Goal: Register for event/course: Sign up to attend an event or enroll in a course

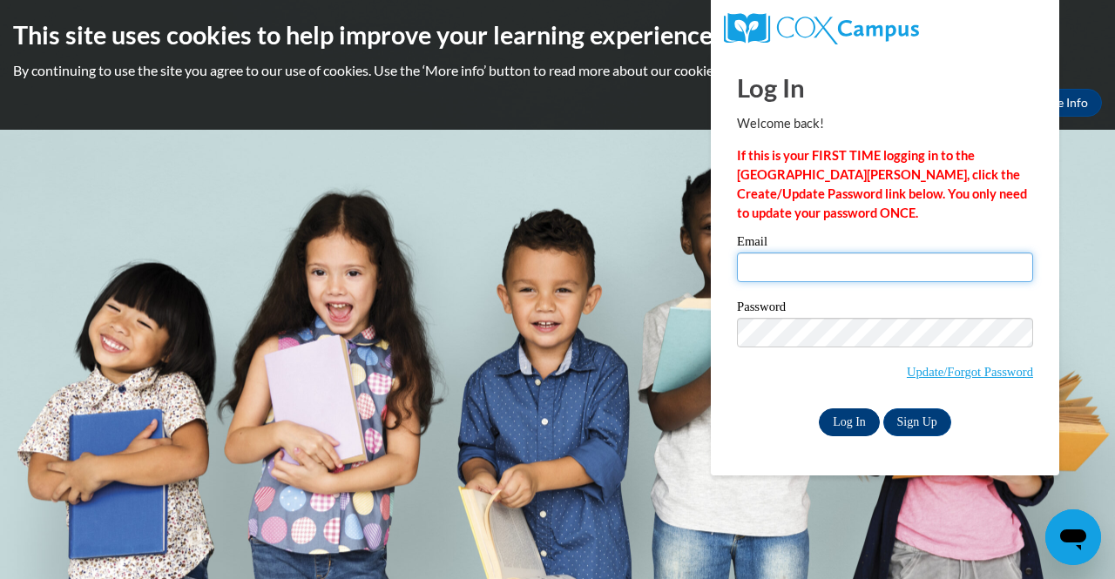
type input "[PERSON_NAME][EMAIL_ADDRESS][PERSON_NAME][DOMAIN_NAME]"
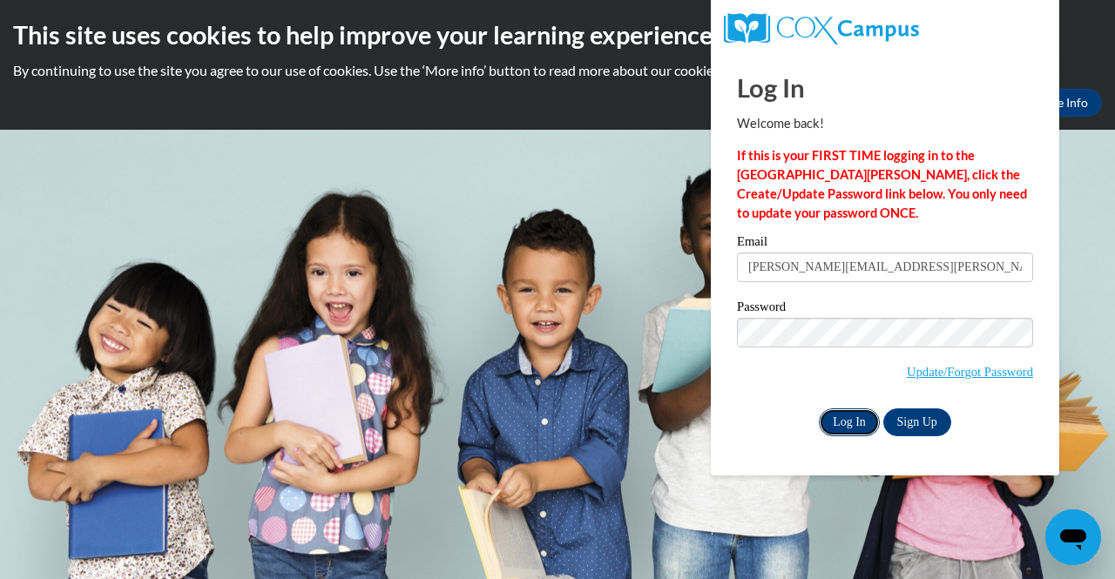
click at [859, 419] on input "Log In" at bounding box center [849, 423] width 61 height 28
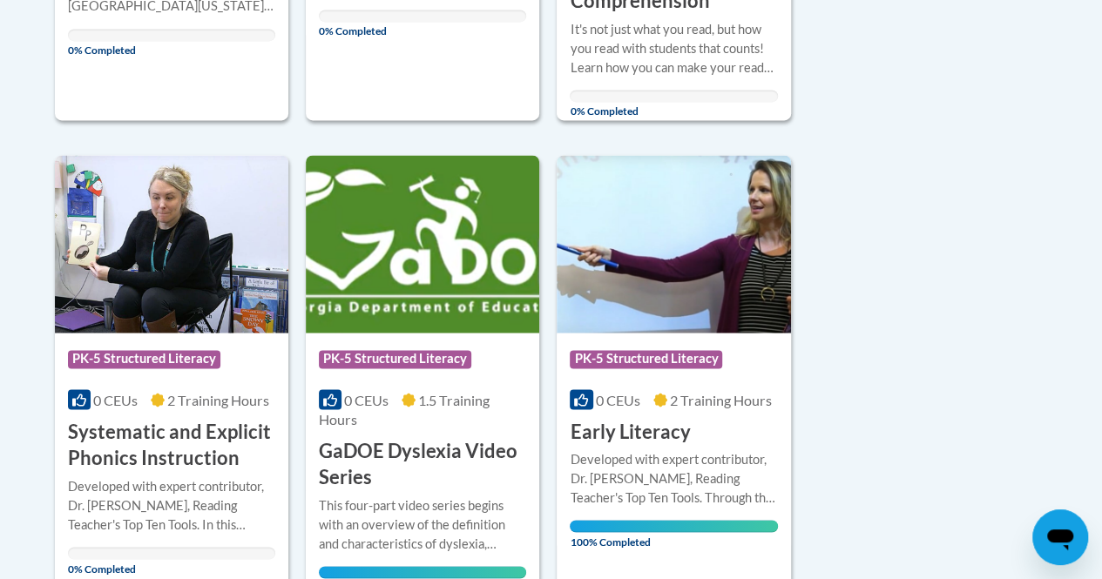
scroll to position [1279, 0]
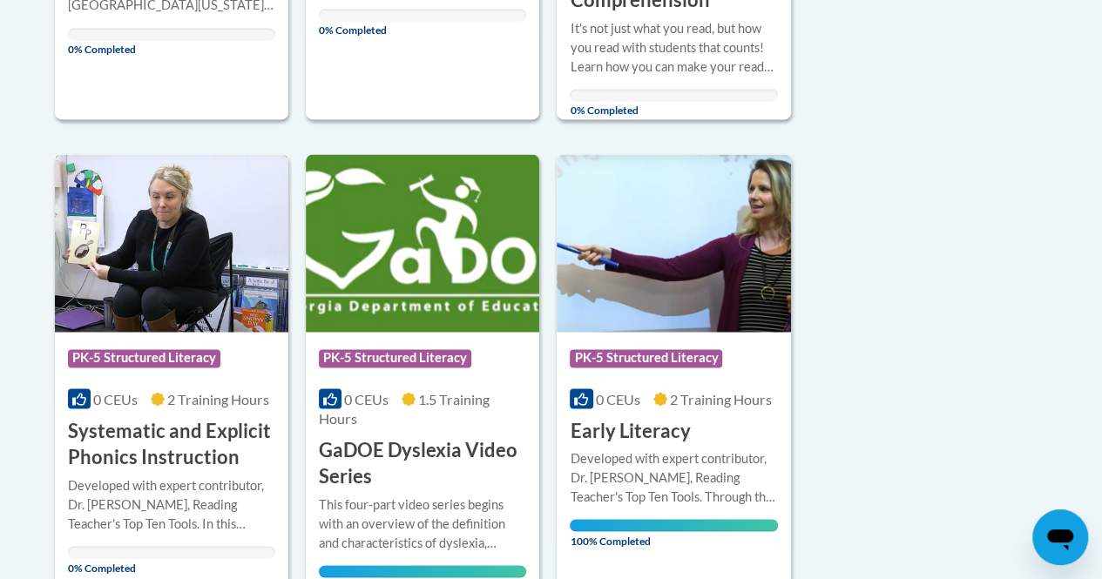
click at [150, 407] on div "Course Category: PK-5 Structured Literacy 0 CEUs 2 Training Hours COURSE System…" at bounding box center [171, 401] width 233 height 139
click at [171, 258] on img at bounding box center [171, 243] width 233 height 178
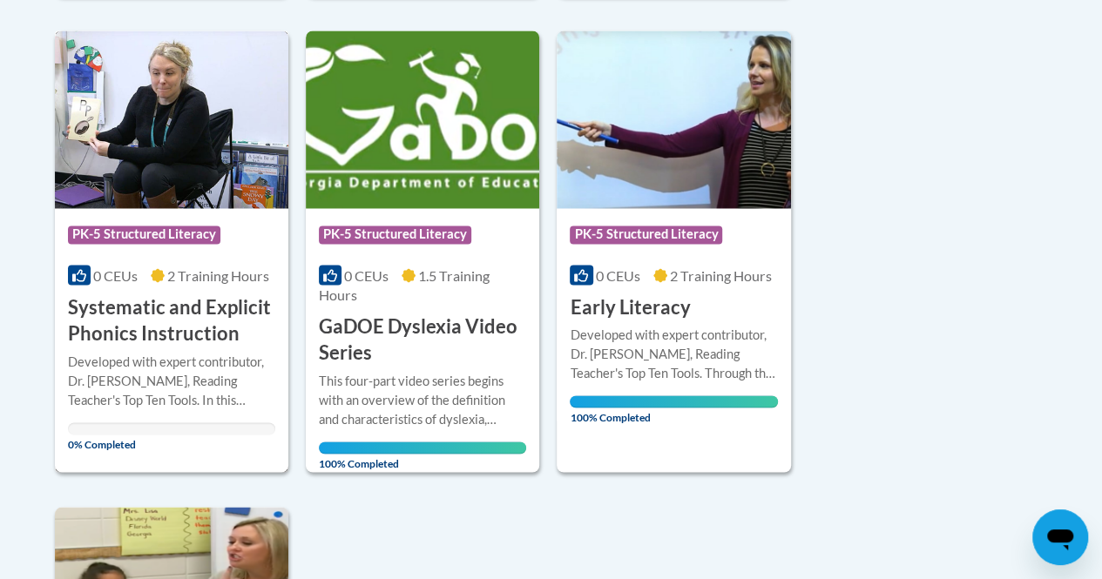
scroll to position [1404, 0]
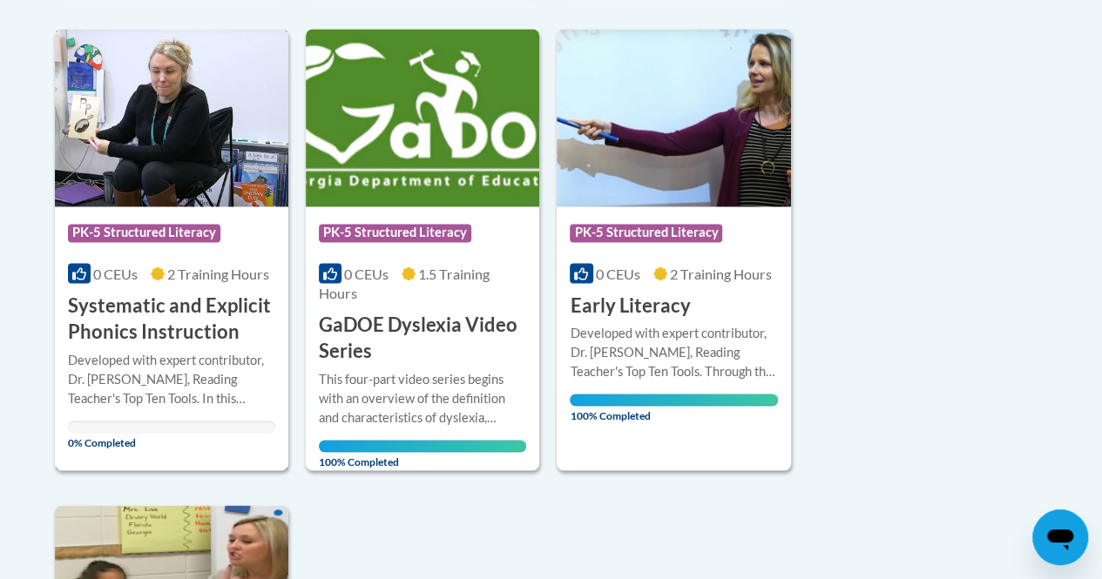
click at [139, 431] on div "0% Completed" at bounding box center [171, 427] width 207 height 12
click at [177, 195] on img at bounding box center [171, 118] width 233 height 178
click at [211, 124] on img at bounding box center [171, 118] width 233 height 178
click at [218, 224] on span "PK-5 Structured Literacy" at bounding box center [146, 235] width 157 height 22
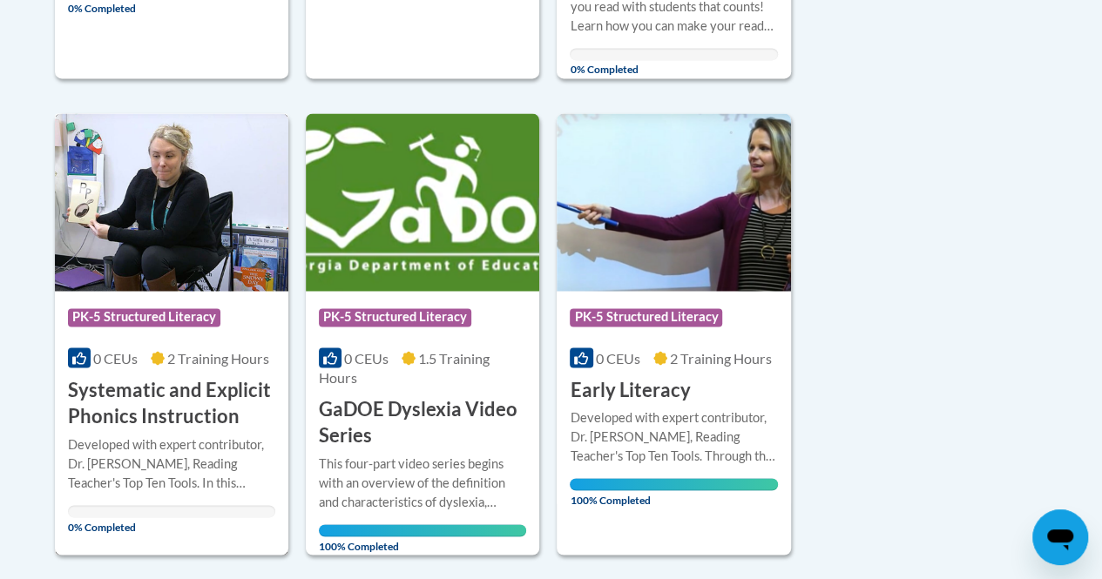
scroll to position [1319, 0]
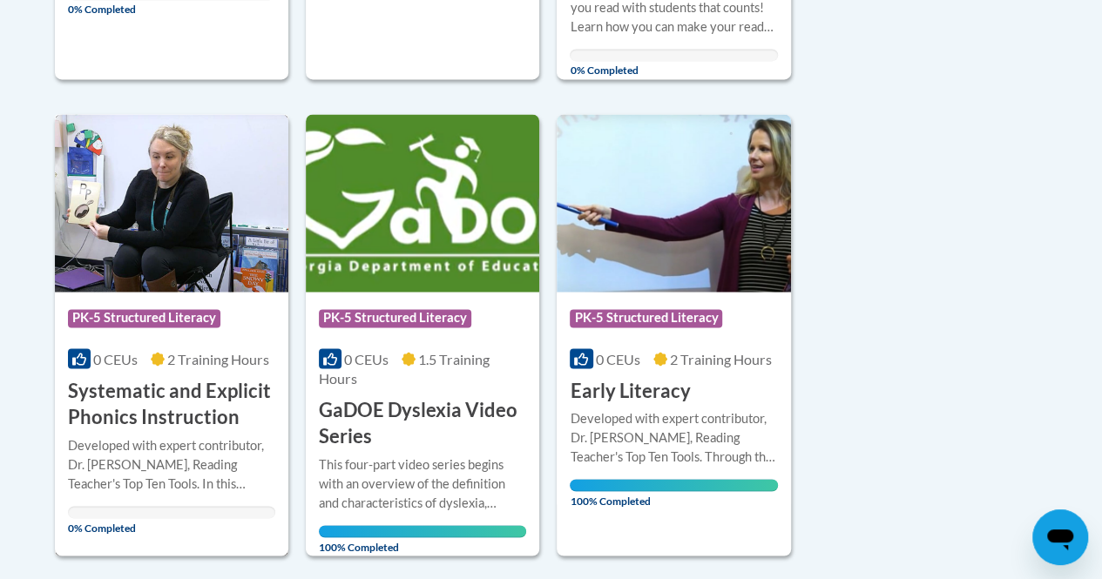
click at [218, 219] on img at bounding box center [171, 203] width 233 height 178
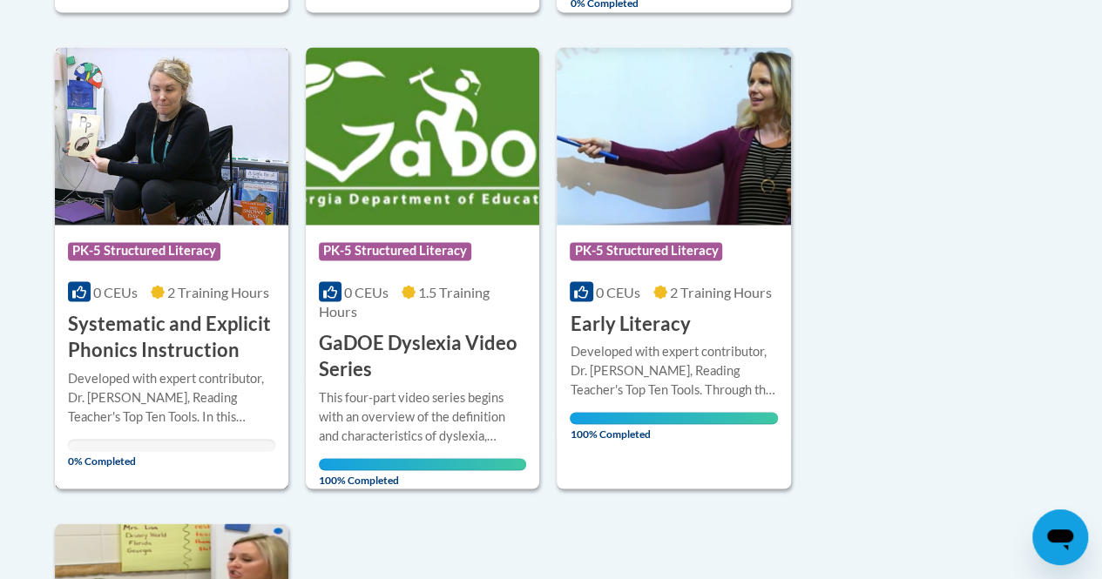
scroll to position [1392, 0]
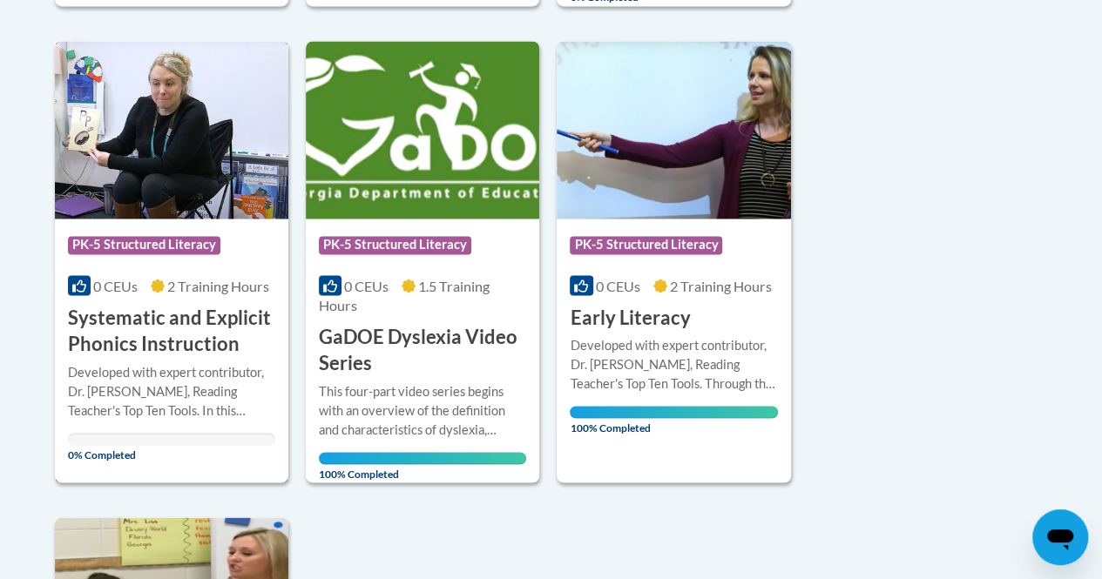
click at [149, 464] on div "Course Category: PK-5 Structured Literacy 0 CEUs 2 Training Hours COURSE System…" at bounding box center [171, 261] width 233 height 441
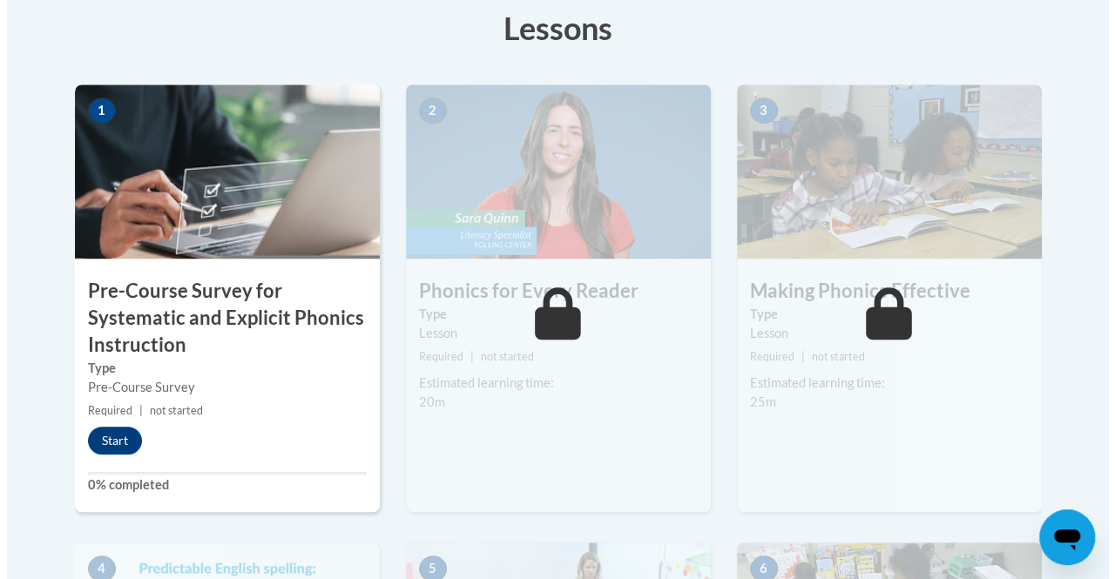
scroll to position [542, 0]
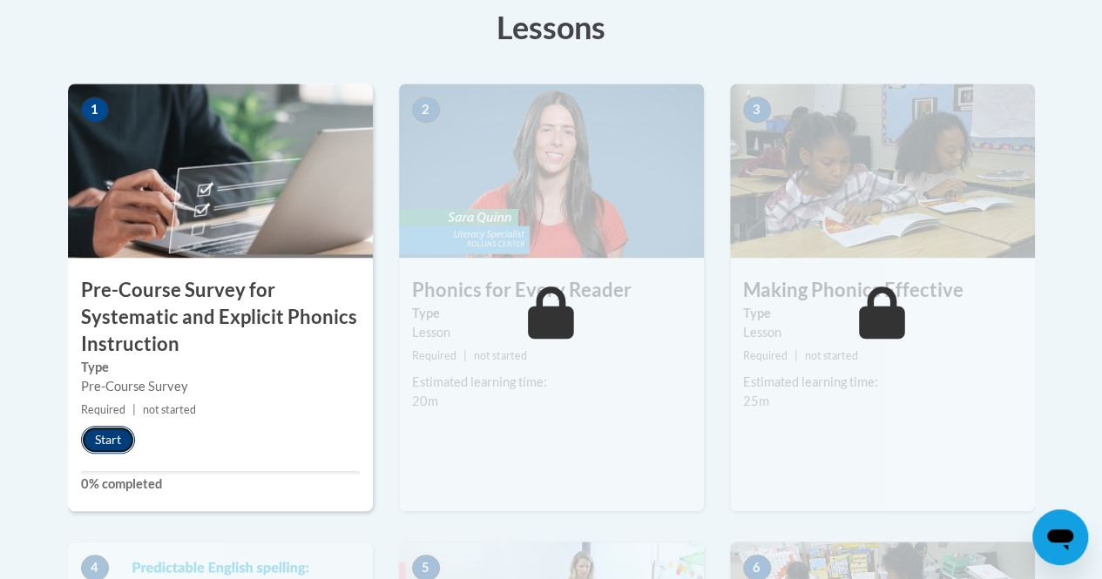
click at [125, 428] on button "Start" at bounding box center [108, 440] width 54 height 28
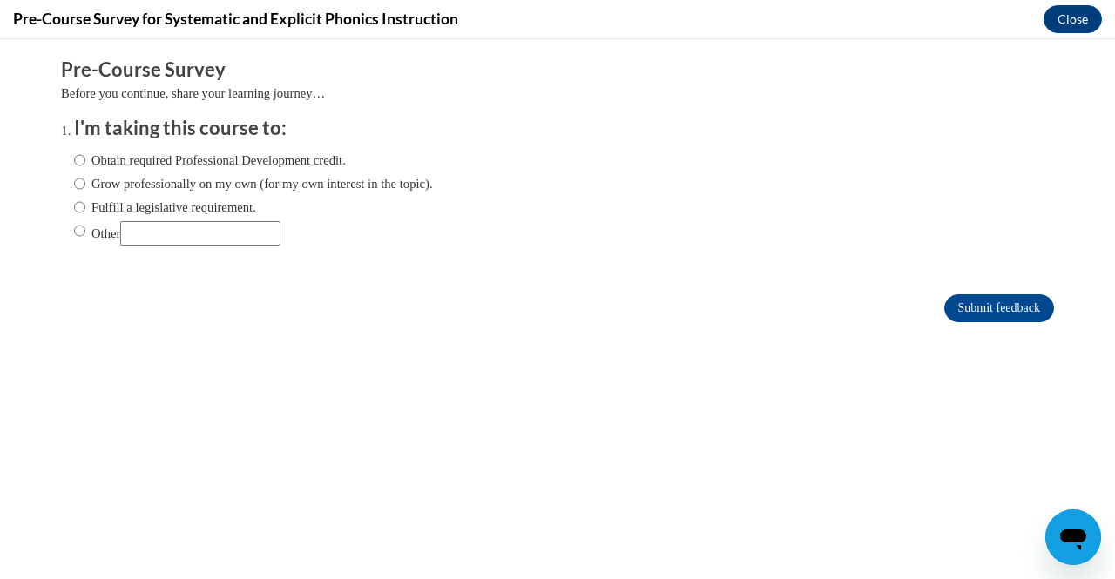
scroll to position [0, 0]
click at [74, 203] on input "Fulfill a legislative requirement." at bounding box center [79, 207] width 11 height 19
radio input "true"
click at [1009, 306] on input "Submit feedback" at bounding box center [999, 308] width 110 height 28
click at [963, 308] on input "Submit feedback" at bounding box center [999, 308] width 110 height 28
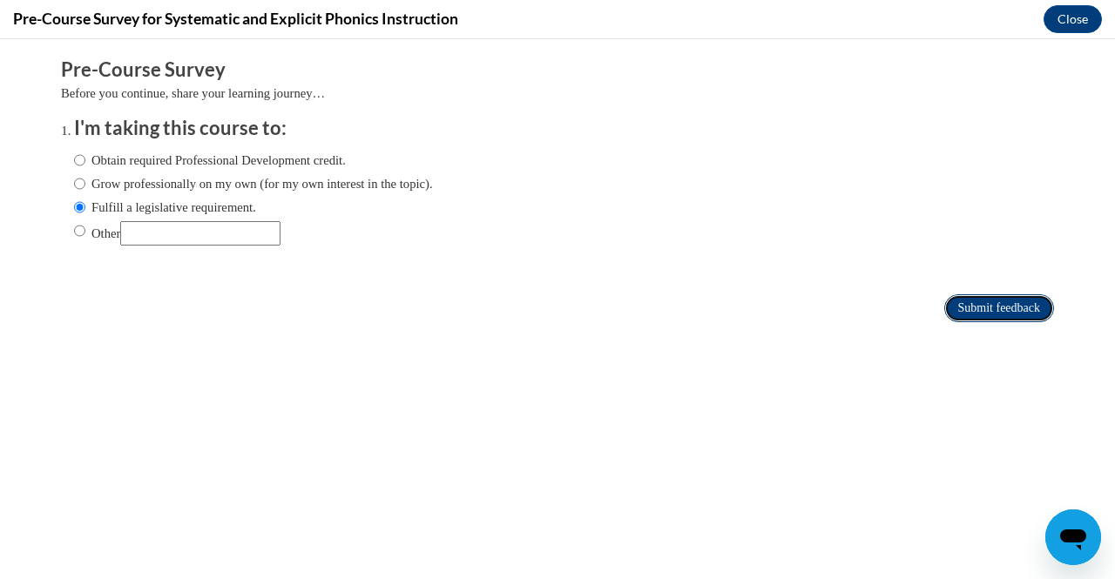
click at [963, 308] on input "Submit feedback" at bounding box center [999, 308] width 110 height 28
click at [957, 304] on input "Submit feedback" at bounding box center [999, 308] width 110 height 28
click at [983, 295] on input "Submit feedback" at bounding box center [999, 308] width 110 height 28
click at [970, 308] on input "Submit feedback" at bounding box center [999, 308] width 110 height 28
click at [972, 314] on input "Submit feedback" at bounding box center [999, 308] width 110 height 28
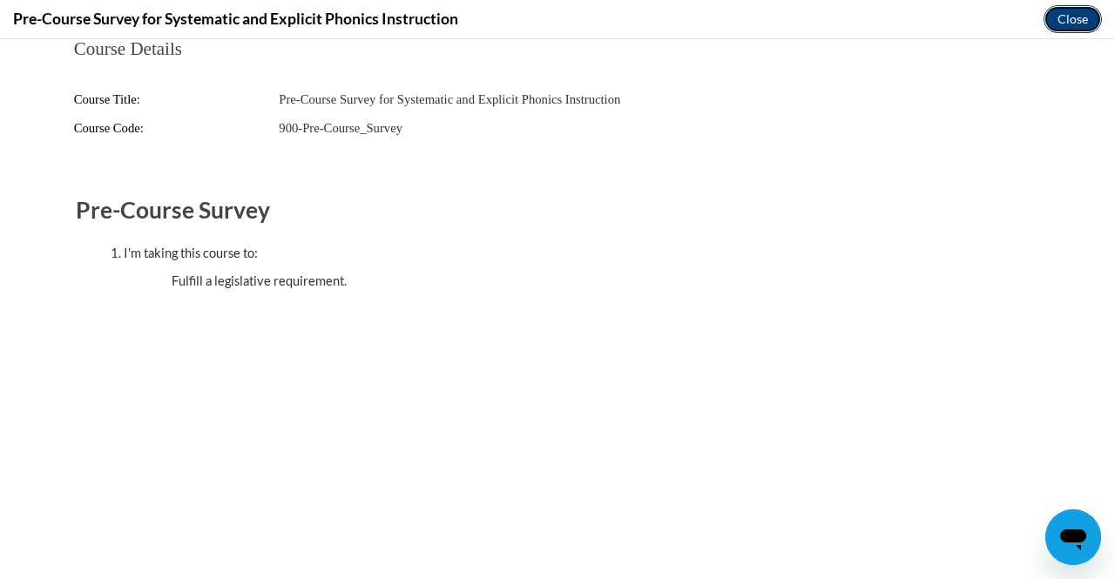
click at [1063, 13] on button "Close" at bounding box center [1073, 19] width 58 height 28
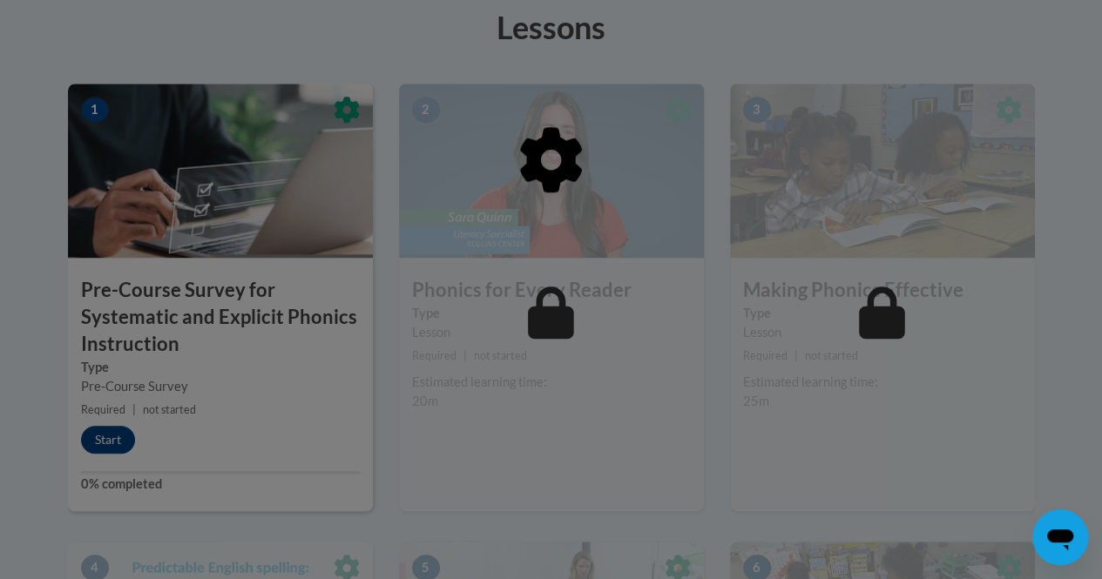
click at [109, 433] on div at bounding box center [551, 289] width 1102 height 579
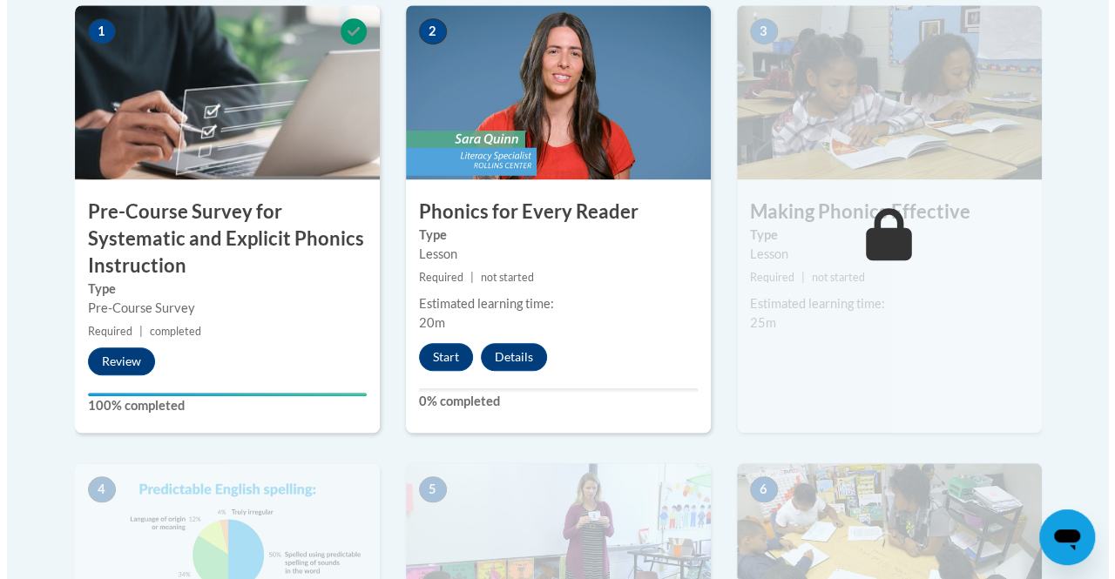
scroll to position [622, 0]
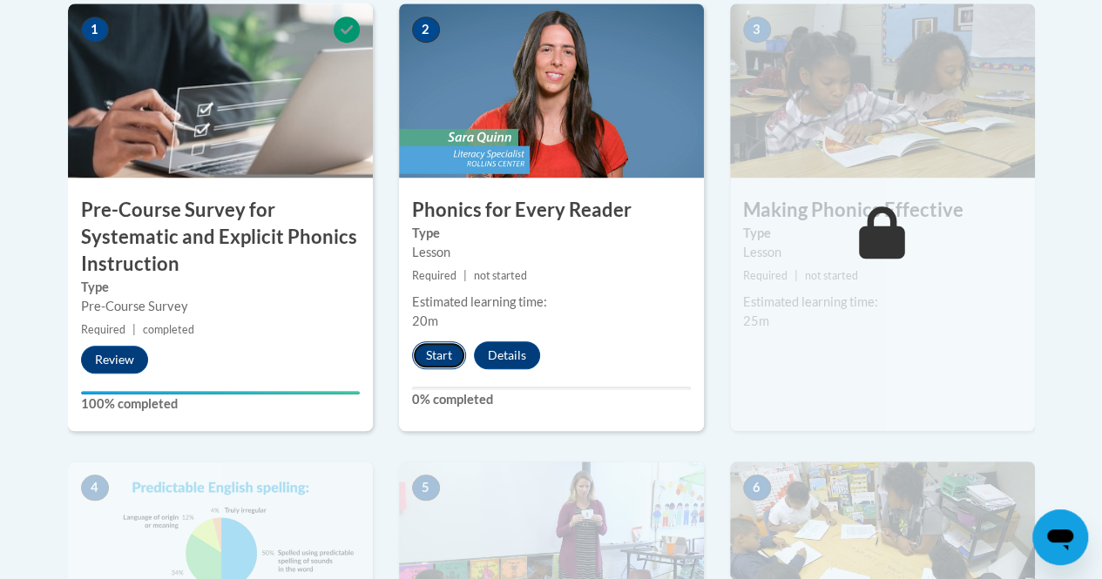
click at [446, 351] on button "Start" at bounding box center [439, 355] width 54 height 28
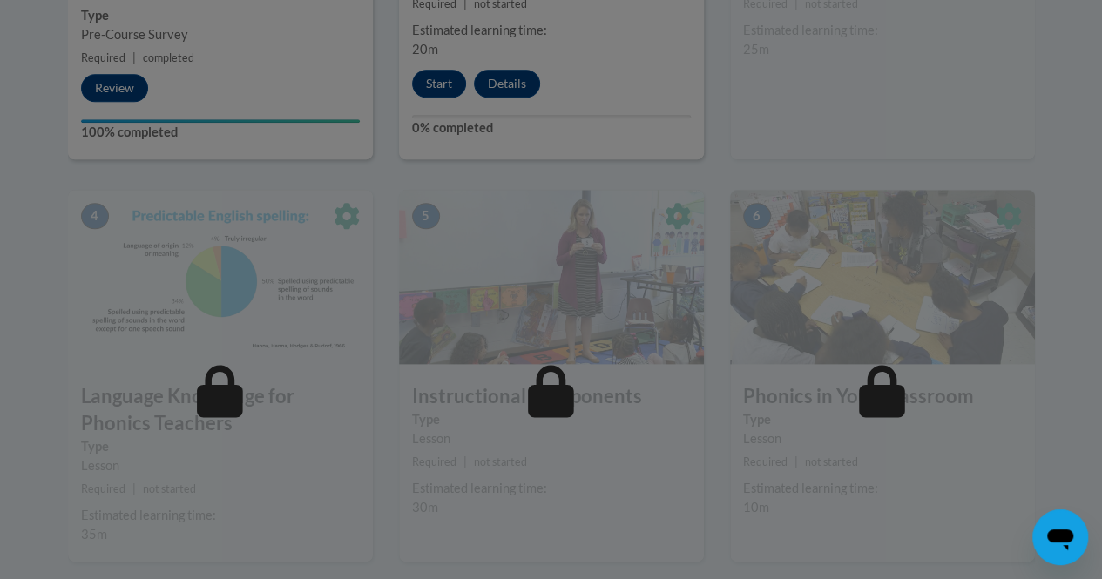
scroll to position [533, 0]
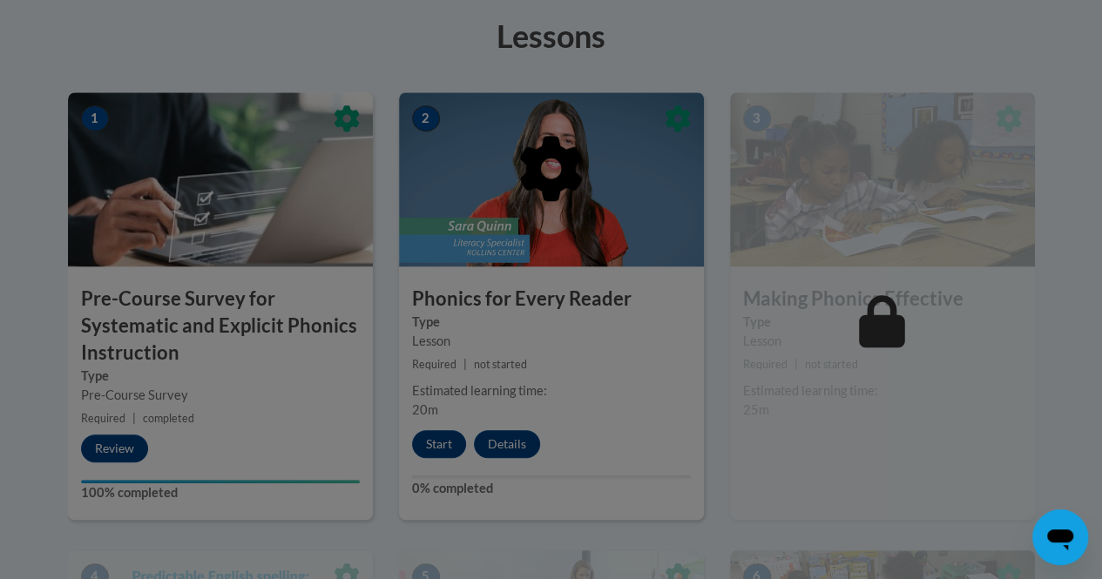
click at [451, 445] on div at bounding box center [551, 289] width 1102 height 579
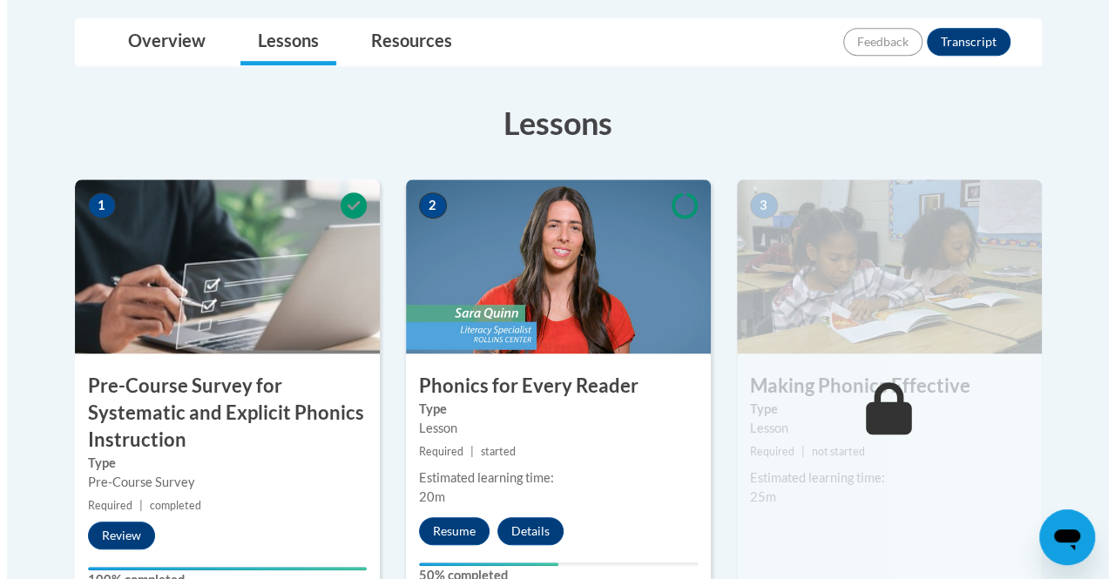
scroll to position [445, 0]
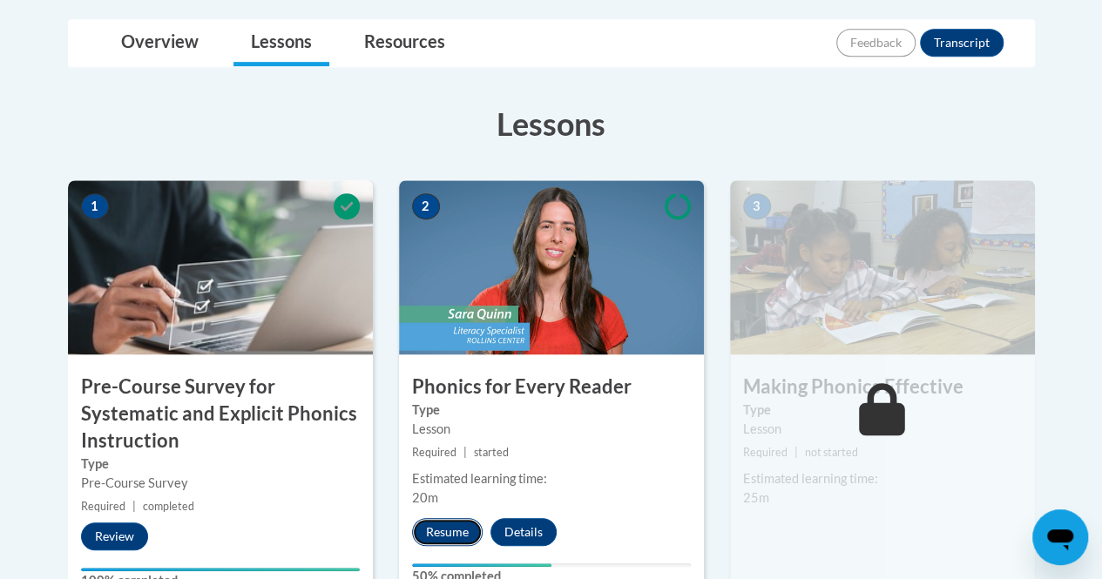
click at [455, 530] on button "Resume" at bounding box center [447, 532] width 71 height 28
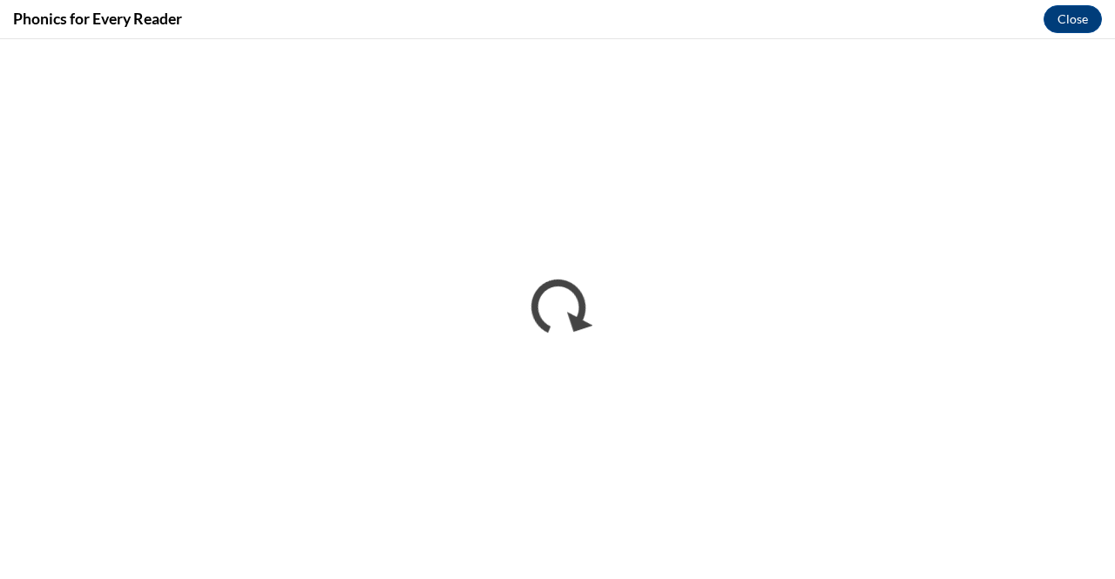
scroll to position [0, 0]
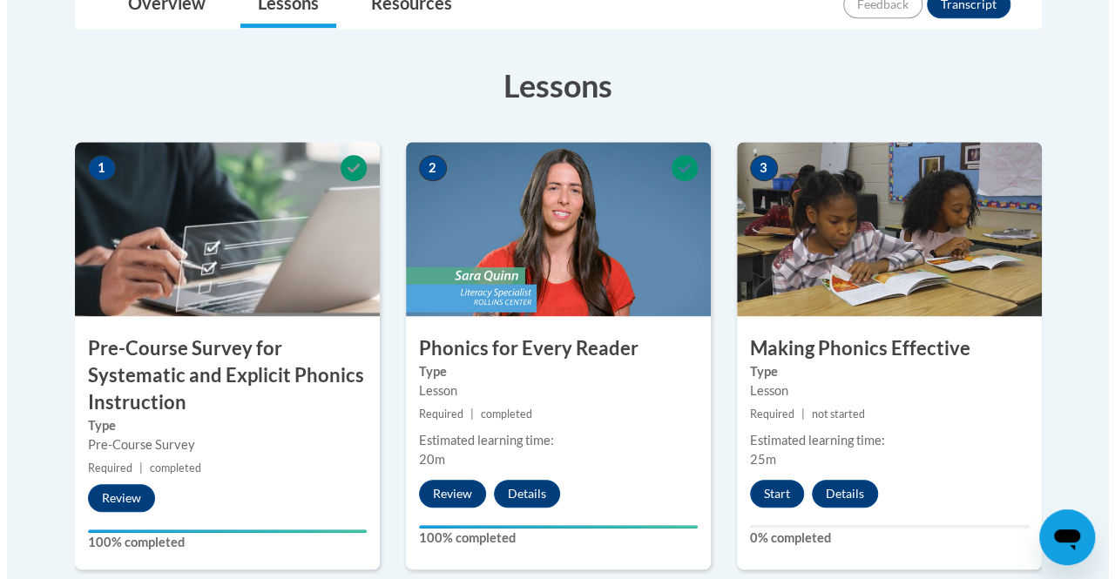
scroll to position [484, 0]
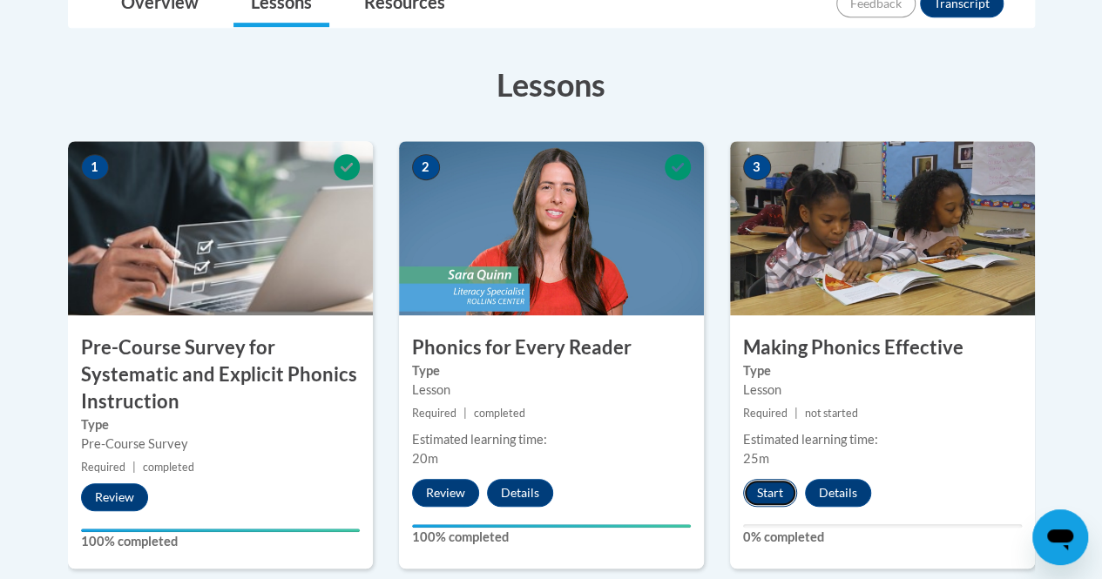
click at [779, 492] on button "Start" at bounding box center [770, 493] width 54 height 28
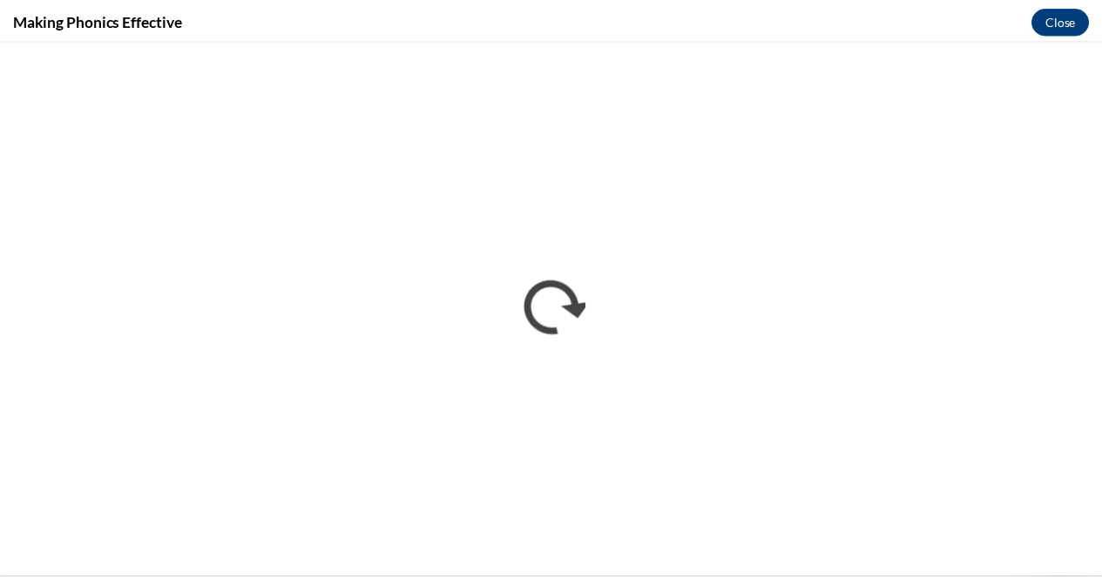
scroll to position [0, 0]
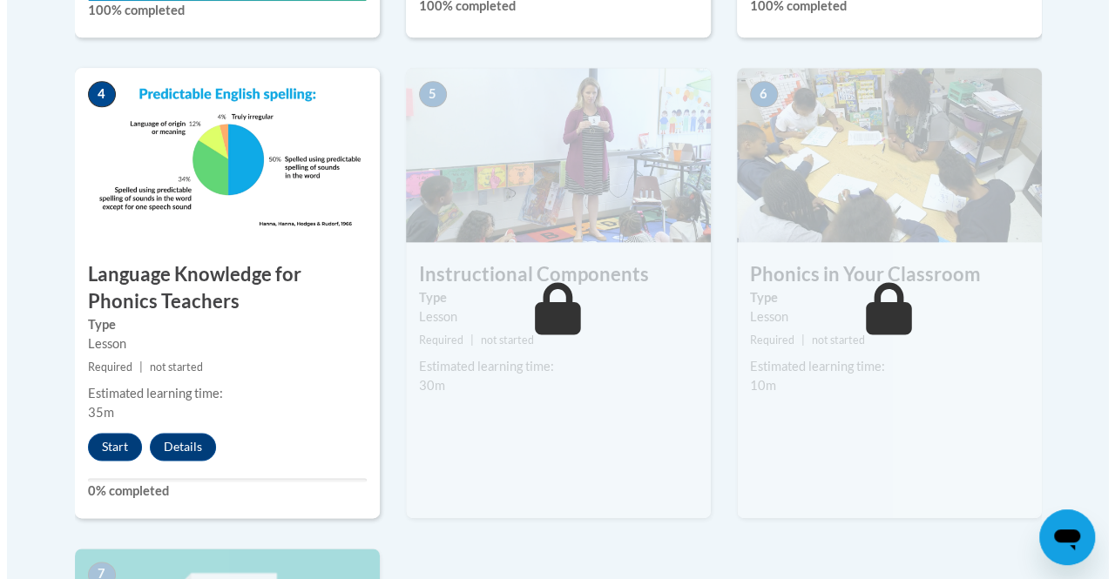
scroll to position [1068, 0]
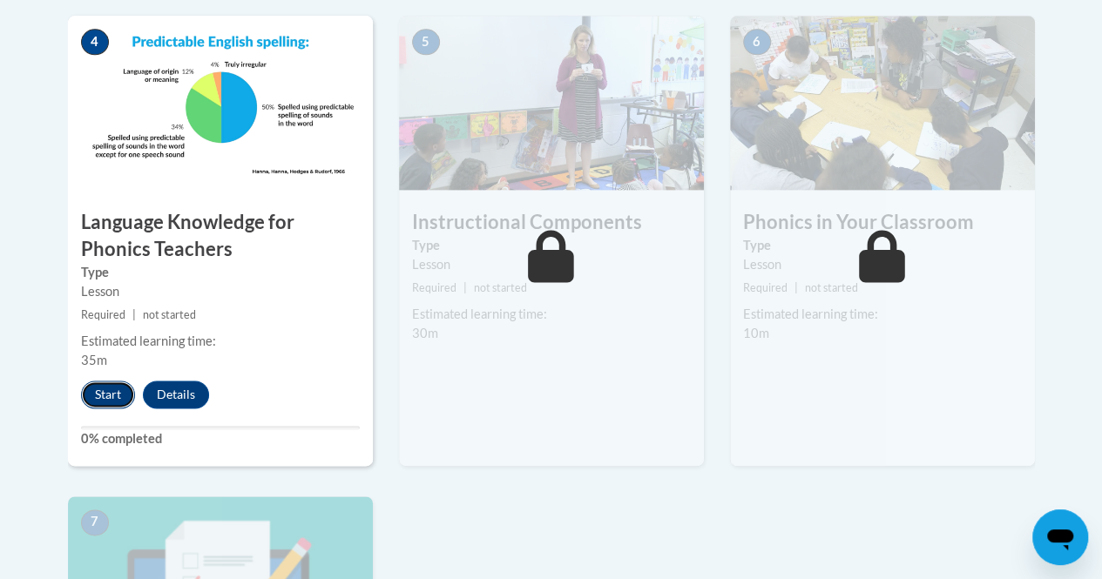
click at [91, 397] on button "Start" at bounding box center [108, 395] width 54 height 28
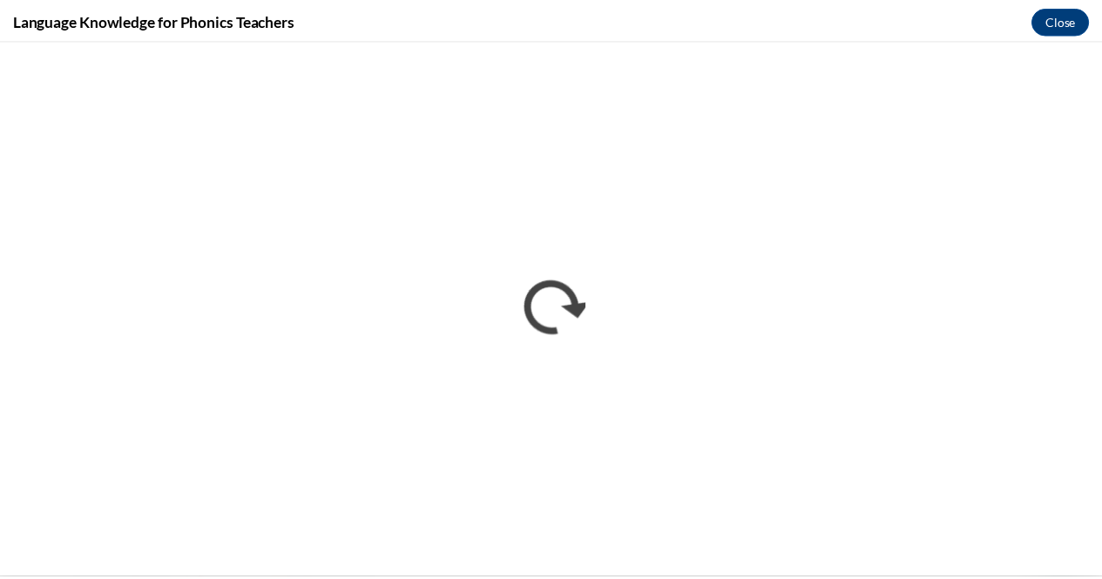
scroll to position [0, 0]
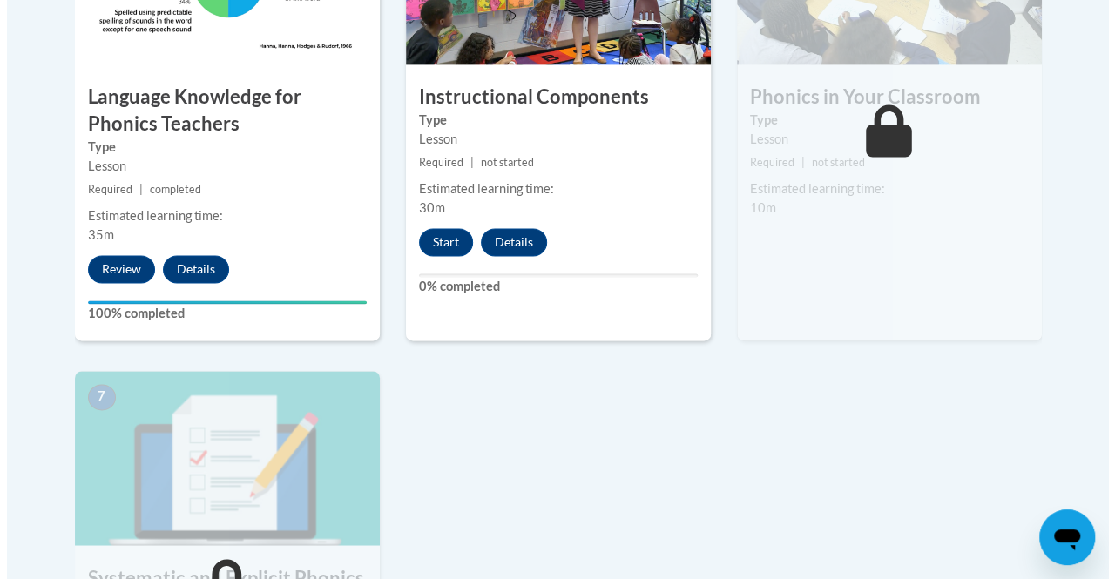
scroll to position [1193, 0]
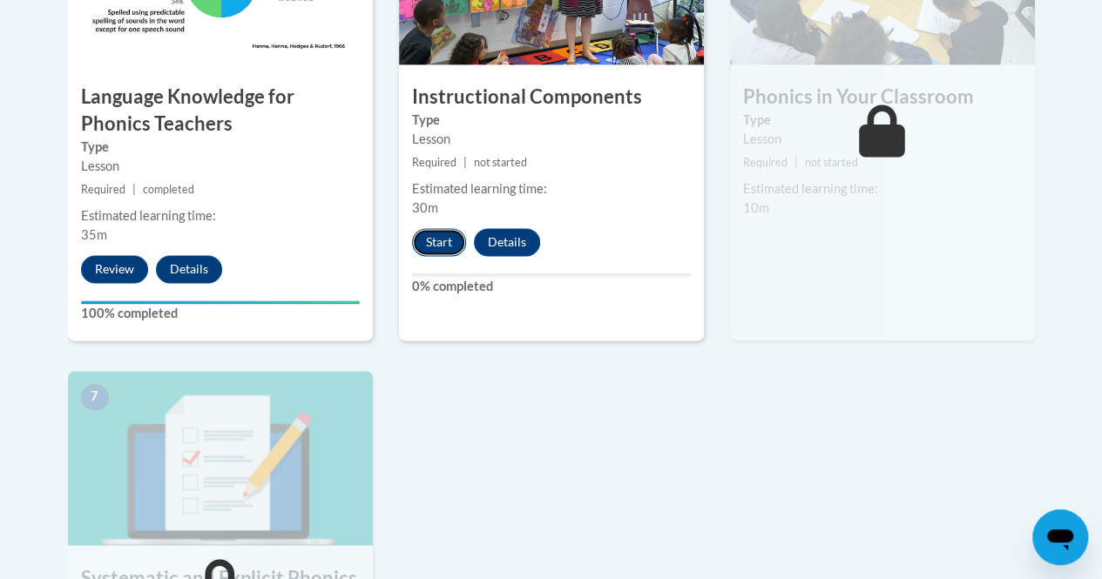
click at [422, 233] on button "Start" at bounding box center [439, 242] width 54 height 28
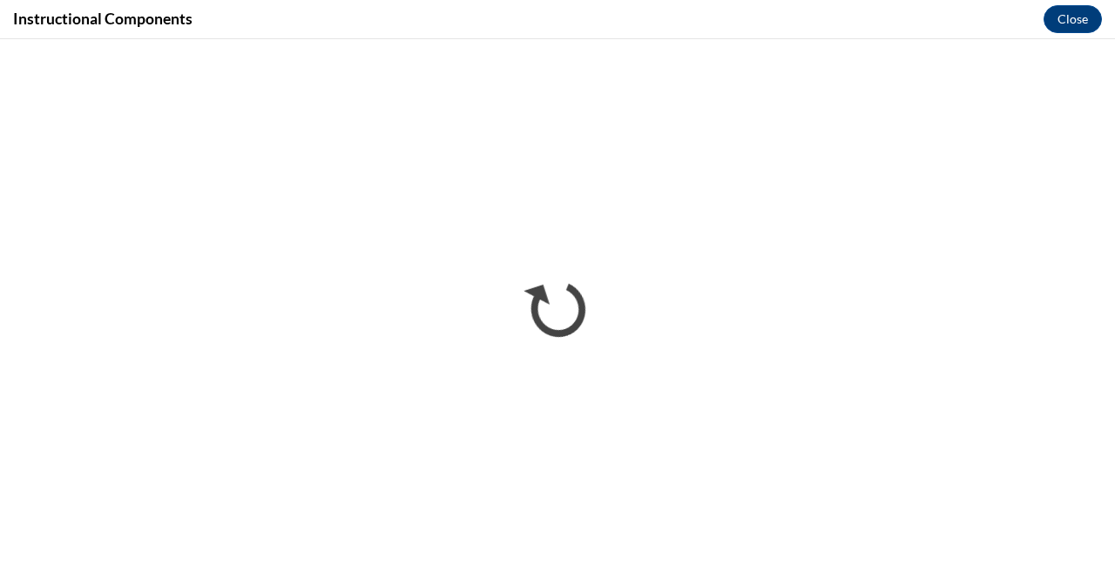
scroll to position [0, 0]
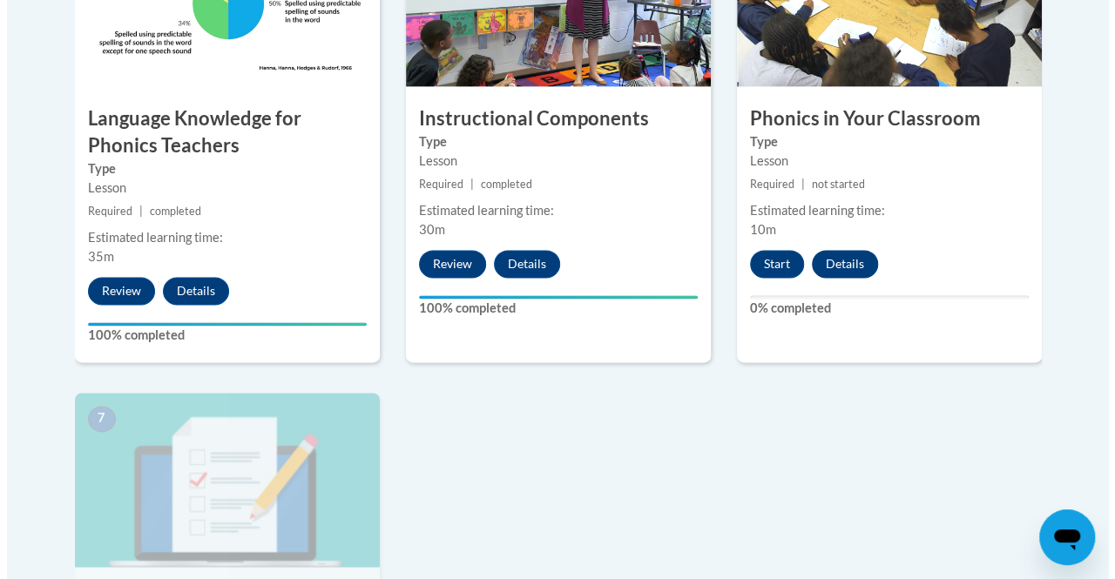
scroll to position [1168, 0]
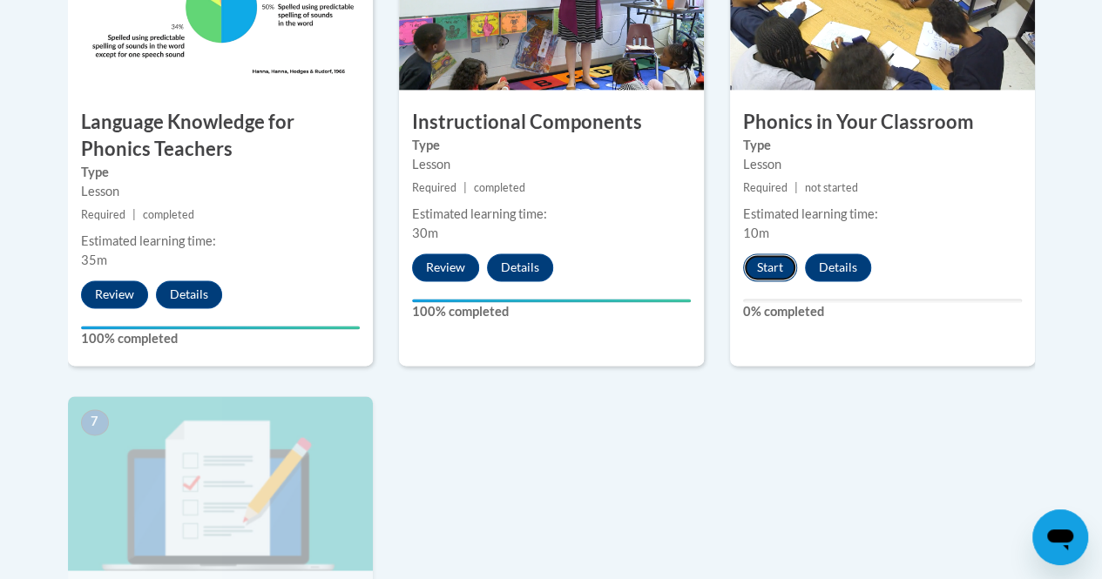
click at [778, 267] on button "Start" at bounding box center [770, 267] width 54 height 28
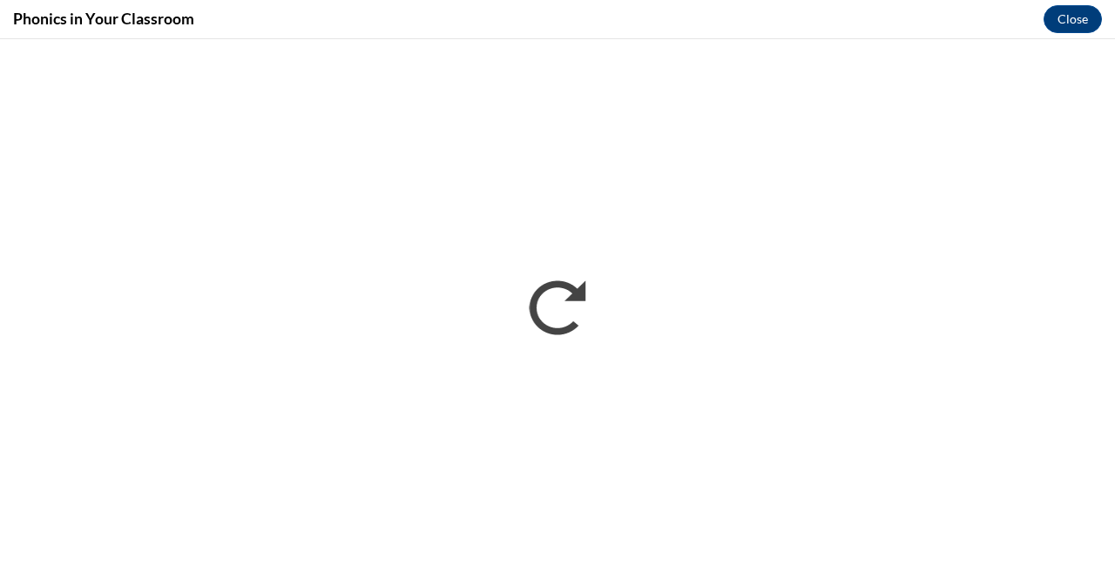
scroll to position [0, 0]
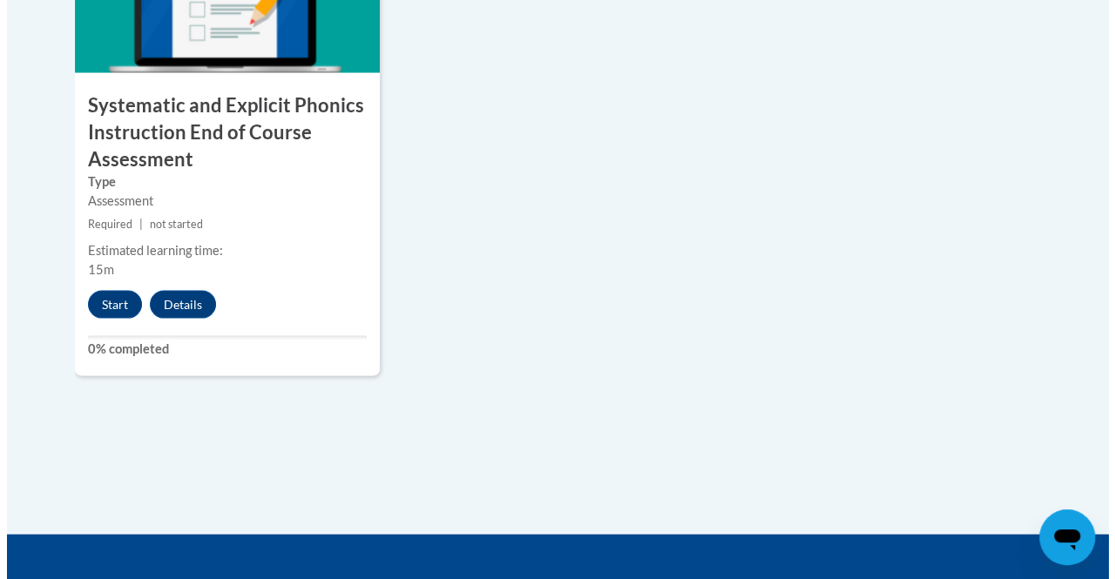
scroll to position [1671, 0]
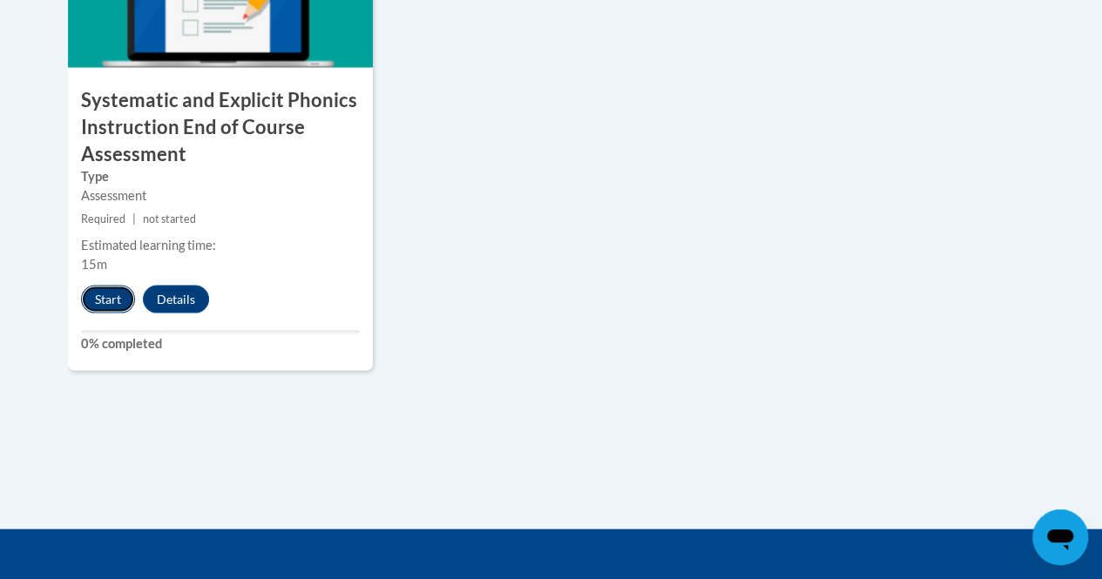
click at [111, 302] on button "Start" at bounding box center [108, 300] width 54 height 28
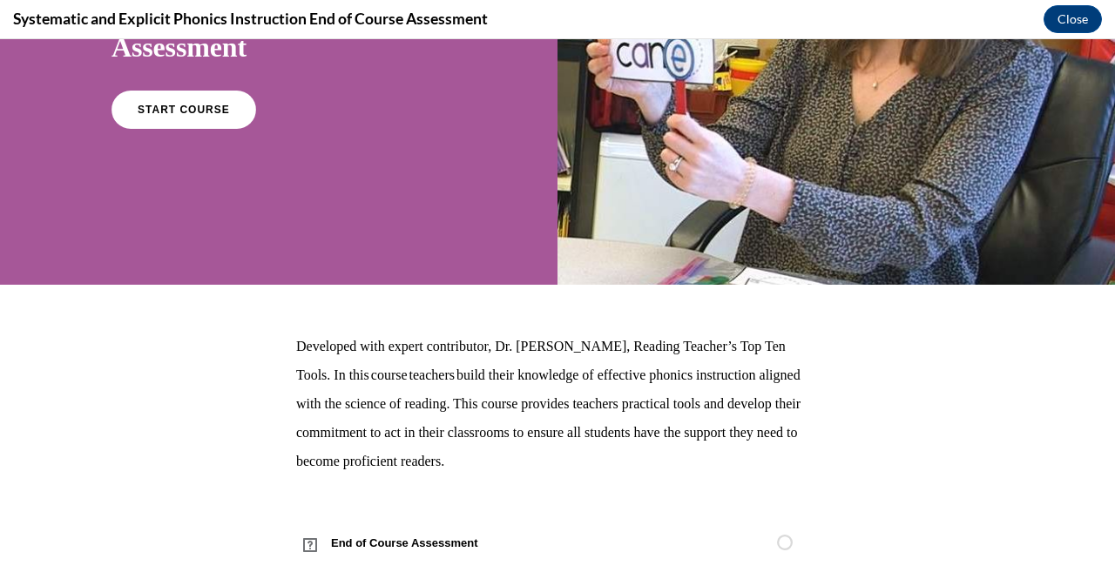
scroll to position [268, 0]
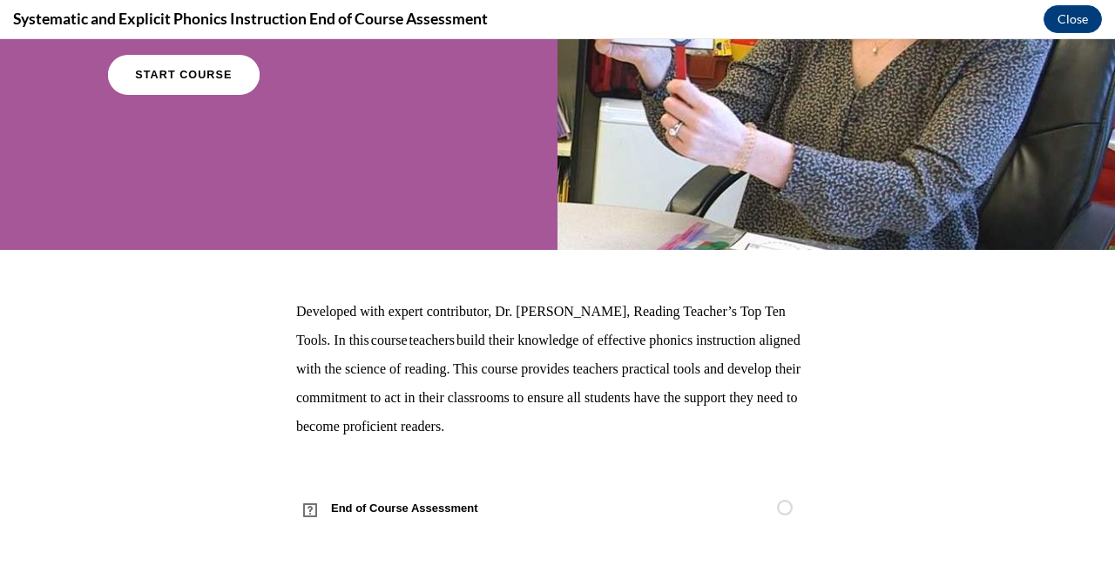
click at [204, 71] on span "START COURSE" at bounding box center [183, 75] width 97 height 13
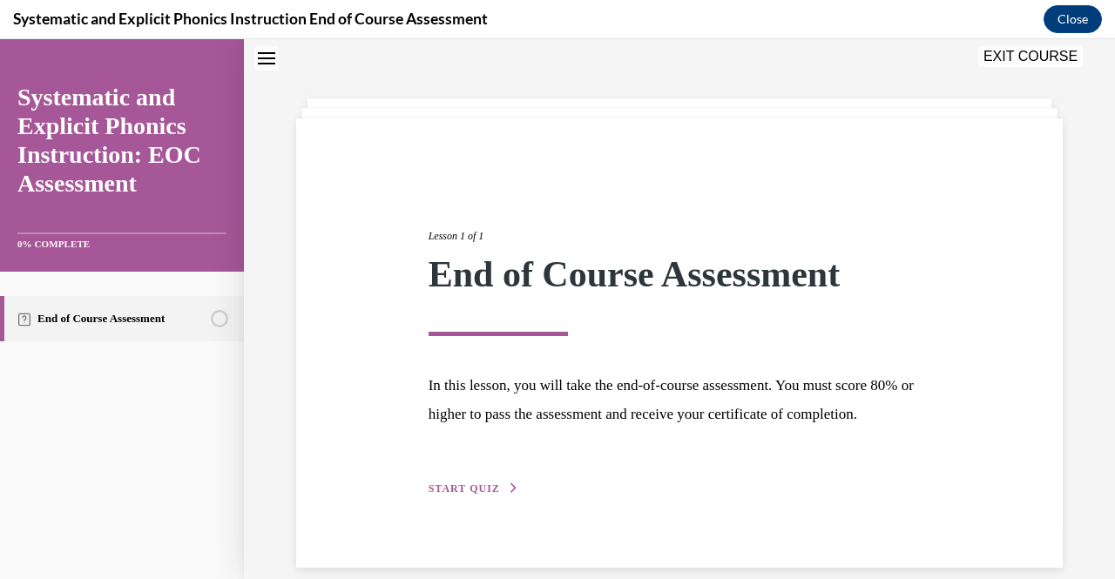
scroll to position [105, 0]
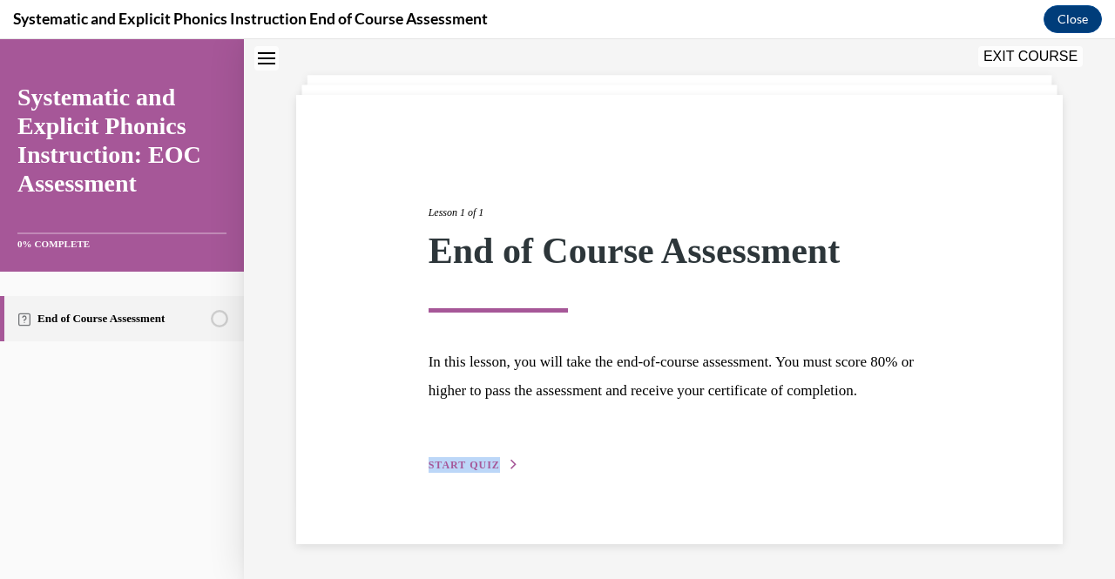
drag, startPoint x: 451, startPoint y: 475, endPoint x: 450, endPoint y: 456, distance: 19.2
click at [450, 456] on div "Lesson 1 of 1 End of Course Assessment In this lesson, you will take the end-of…" at bounding box center [680, 320] width 529 height 310
click at [471, 463] on span "START QUIZ" at bounding box center [464, 465] width 71 height 12
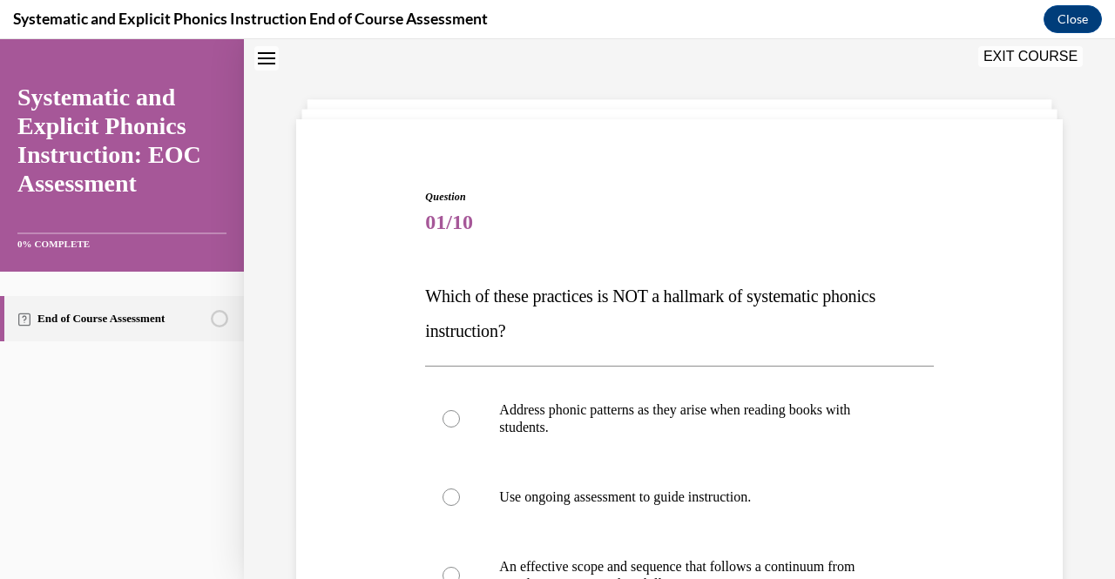
click at [542, 333] on p "Which of these practices is NOT a hallmark of systematic phonics instruction?" at bounding box center [679, 314] width 508 height 70
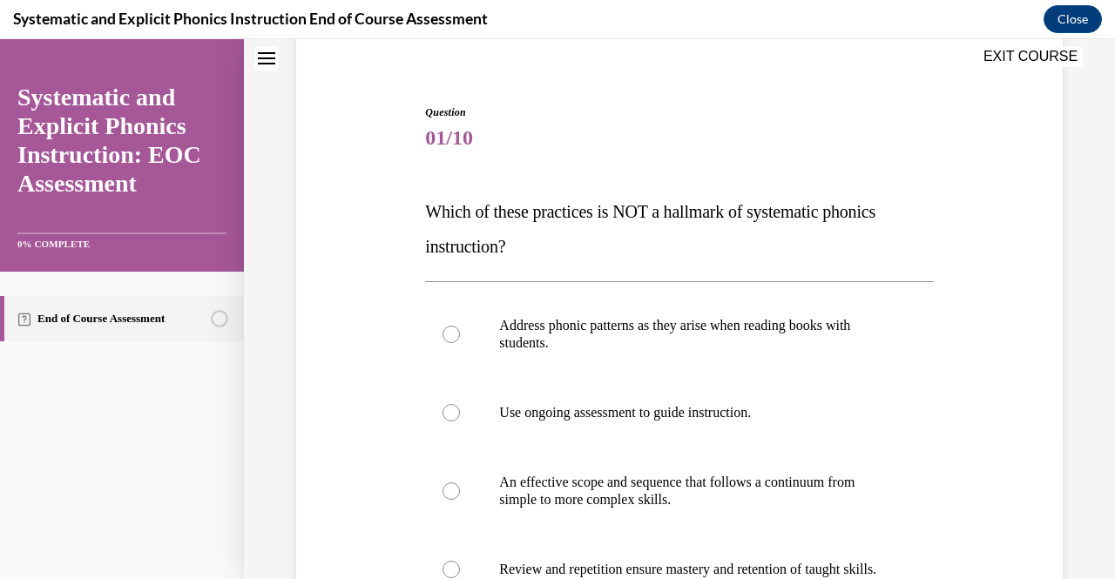
click at [542, 333] on p "Address phonic patterns as they arise when reading books with students." at bounding box center [694, 334] width 390 height 35
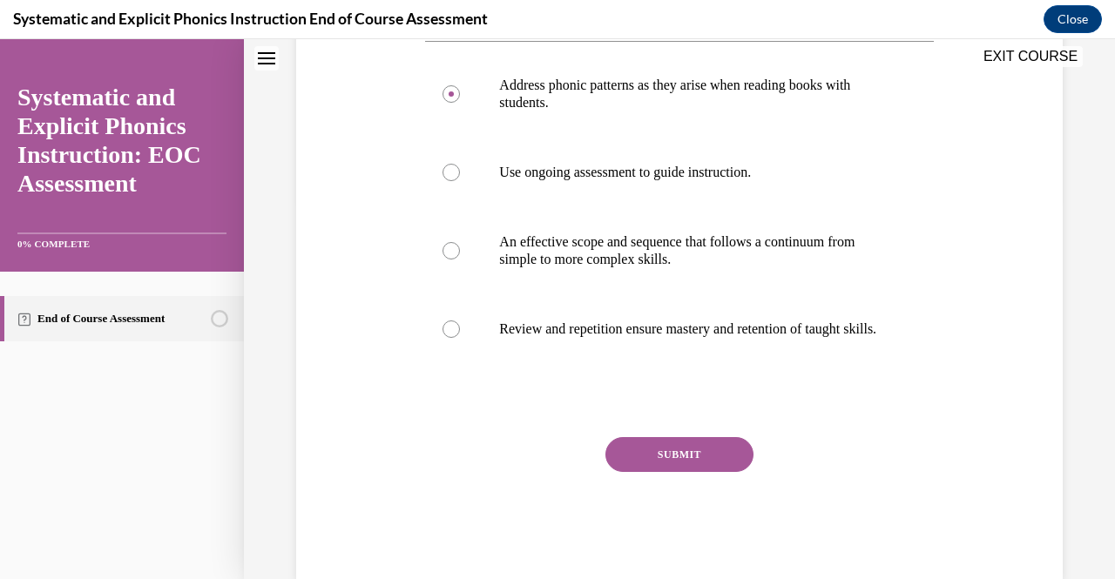
click at [655, 469] on button "SUBMIT" at bounding box center [679, 454] width 148 height 35
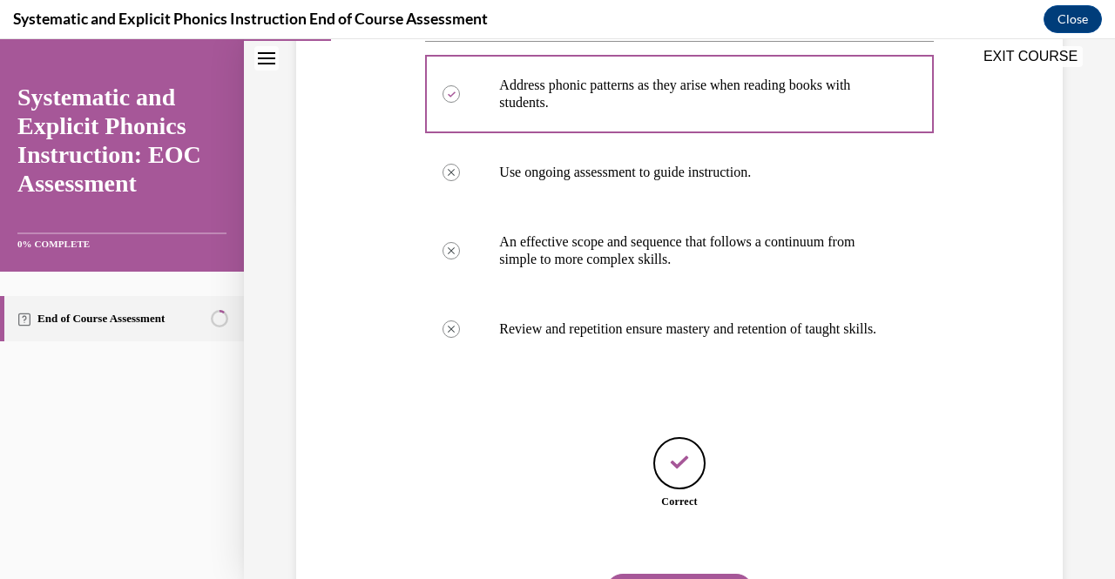
scroll to position [485, 0]
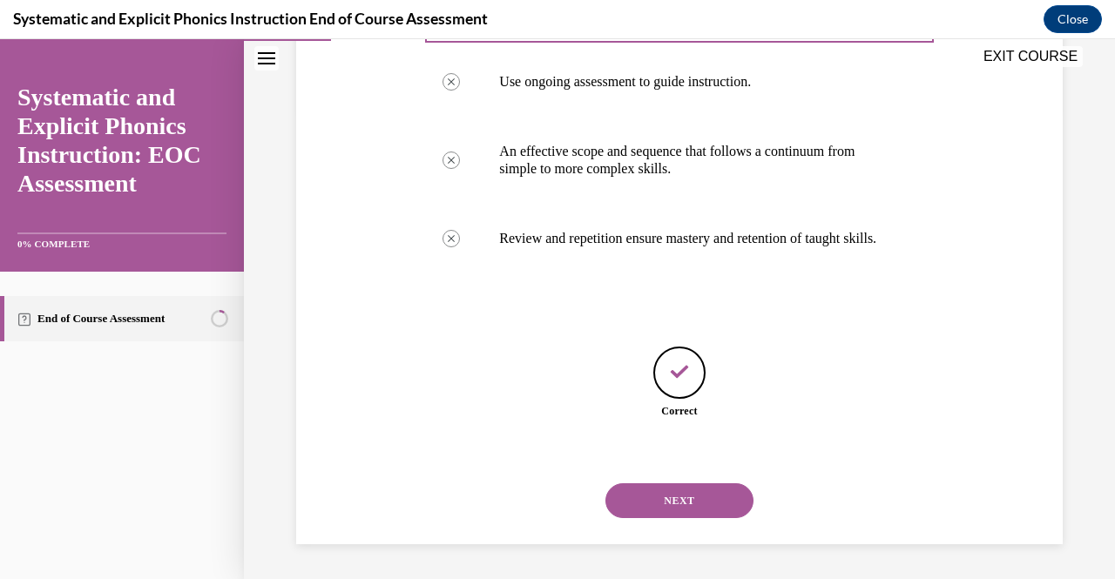
click at [663, 500] on button "NEXT" at bounding box center [679, 500] width 148 height 35
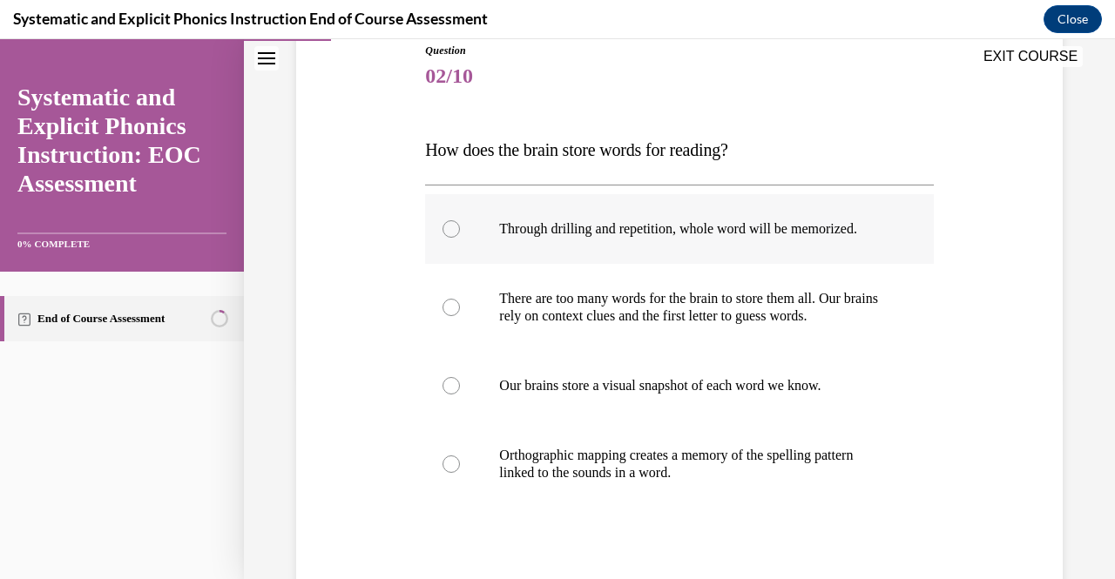
scroll to position [202, 0]
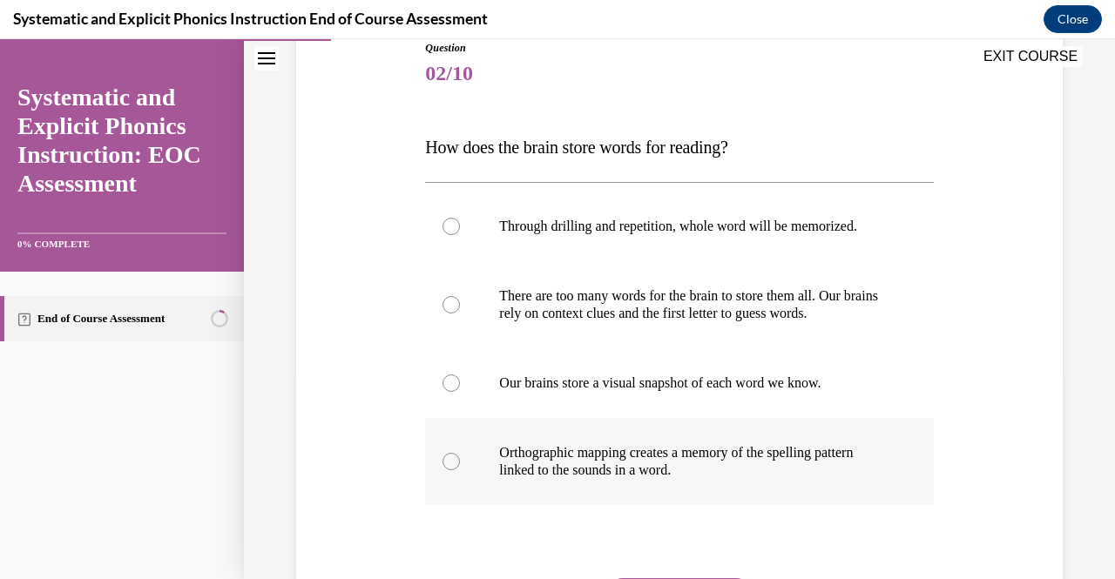
click at [601, 446] on p "Orthographic mapping creates a memory of the spelling pattern linked to the sou…" at bounding box center [694, 461] width 390 height 35
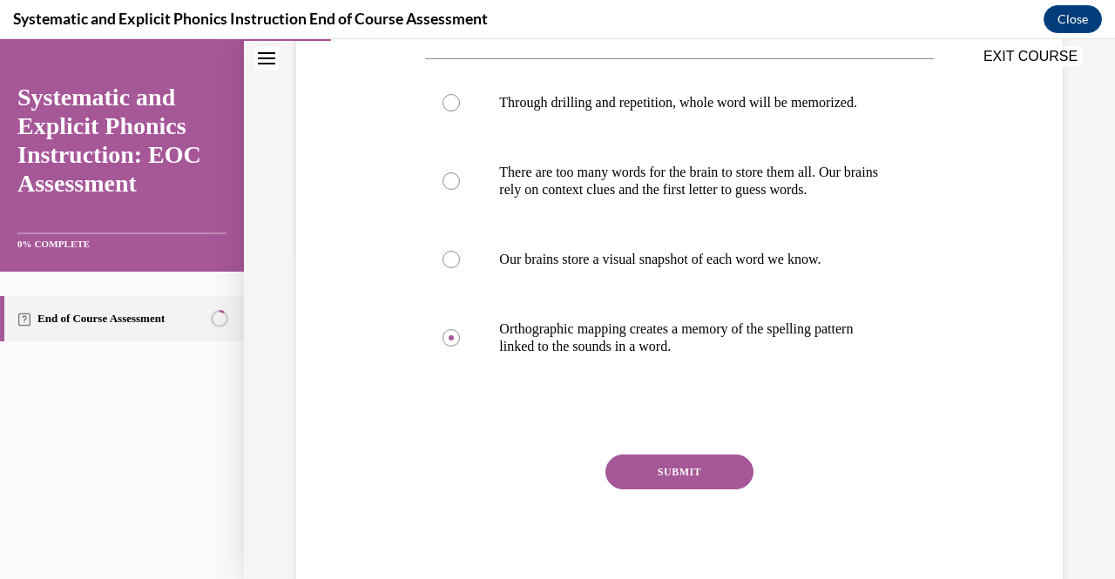
click at [663, 493] on div "SUBMIT NEXT" at bounding box center [679, 526] width 508 height 143
click at [657, 470] on button "SUBMIT" at bounding box center [679, 472] width 148 height 35
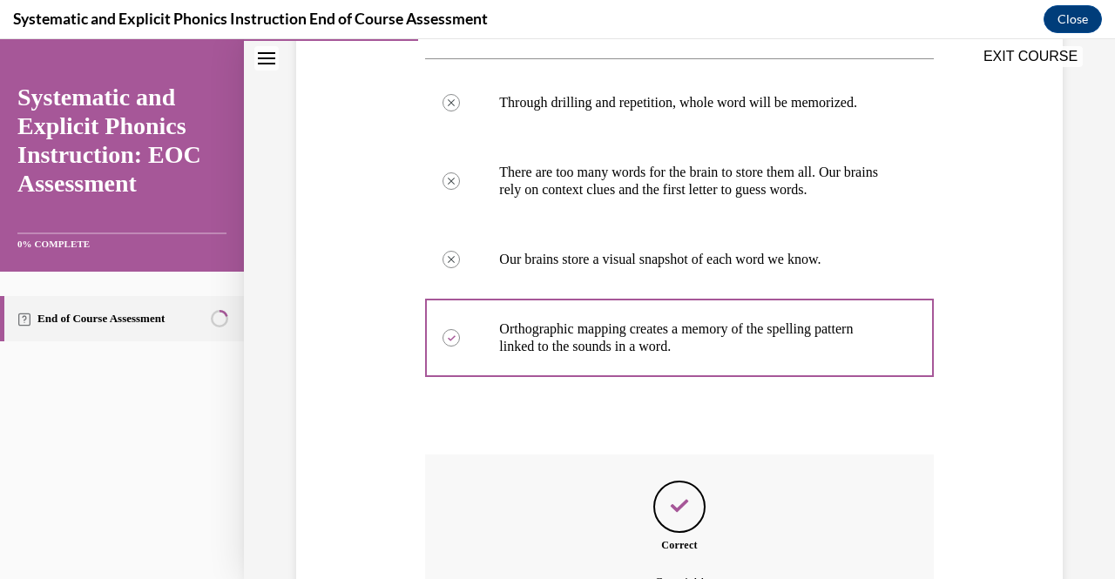
scroll to position [519, 0]
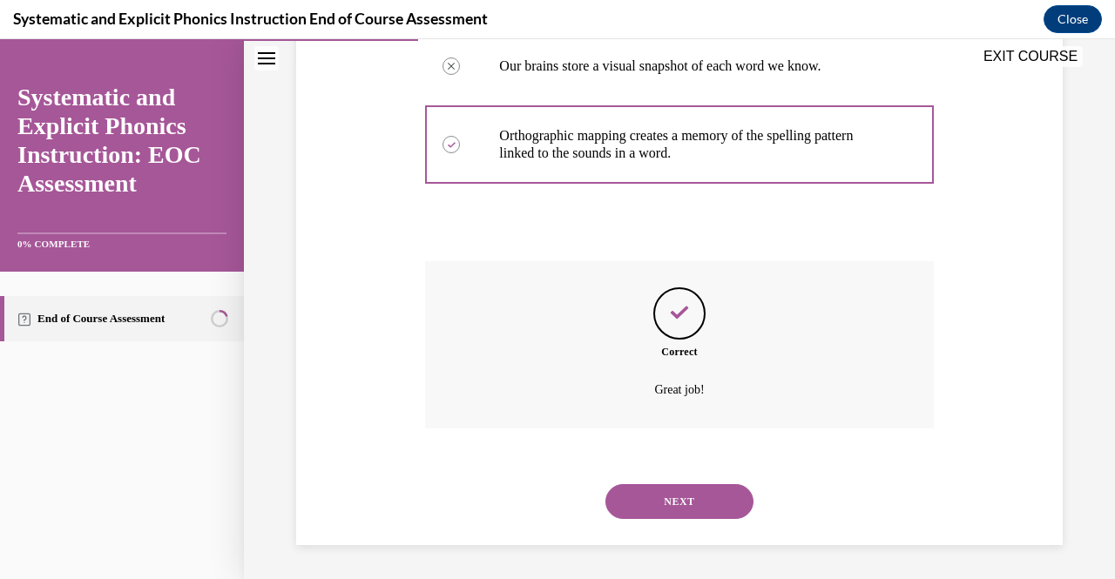
click at [670, 507] on button "NEXT" at bounding box center [679, 501] width 148 height 35
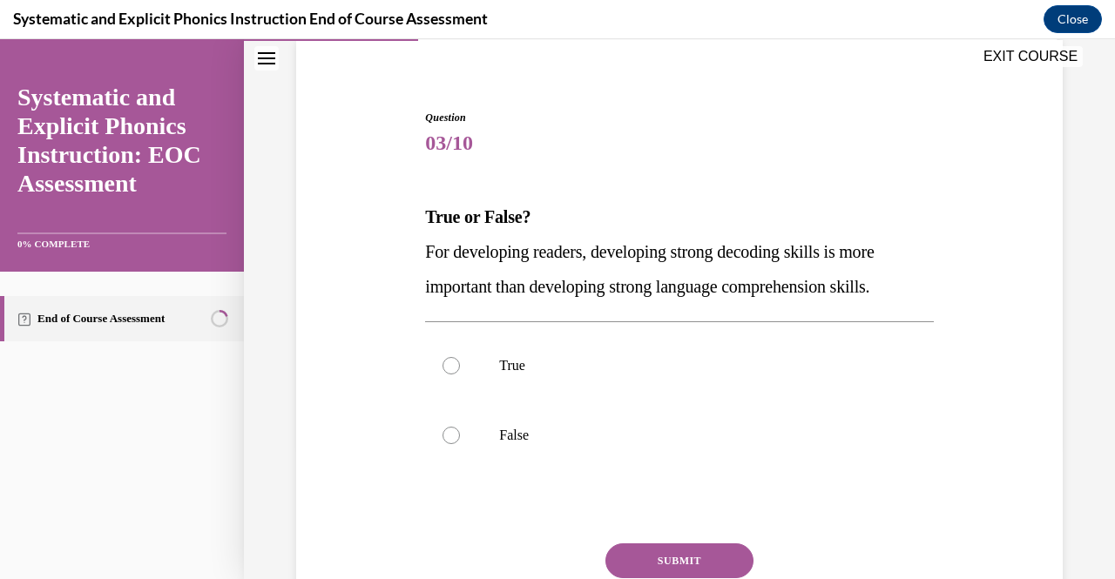
scroll to position [135, 0]
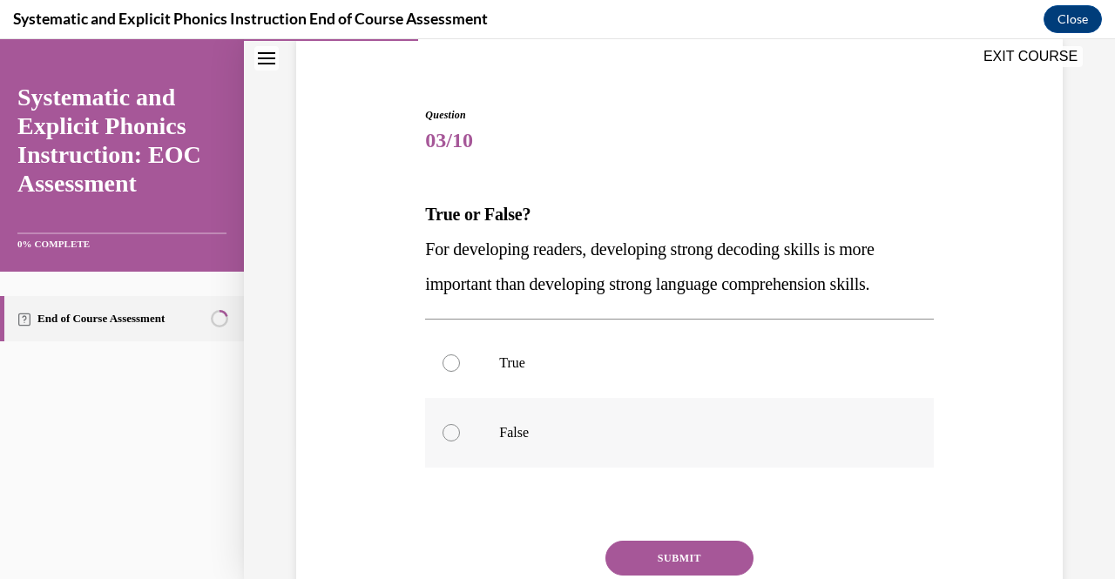
click at [514, 408] on div at bounding box center [679, 433] width 508 height 70
click at [693, 553] on button "SUBMIT" at bounding box center [679, 558] width 148 height 35
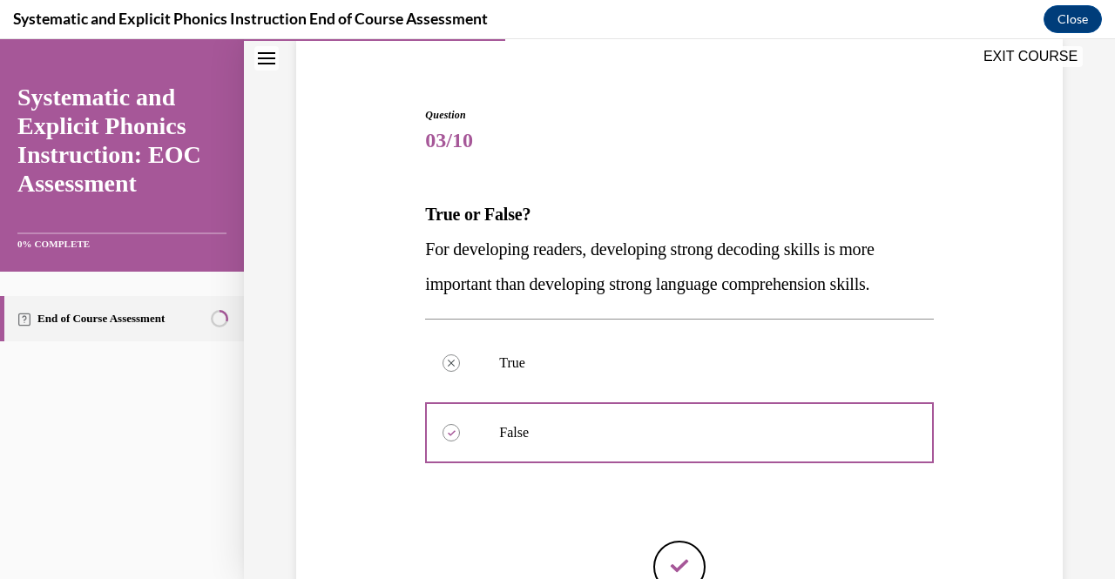
scroll to position [328, 0]
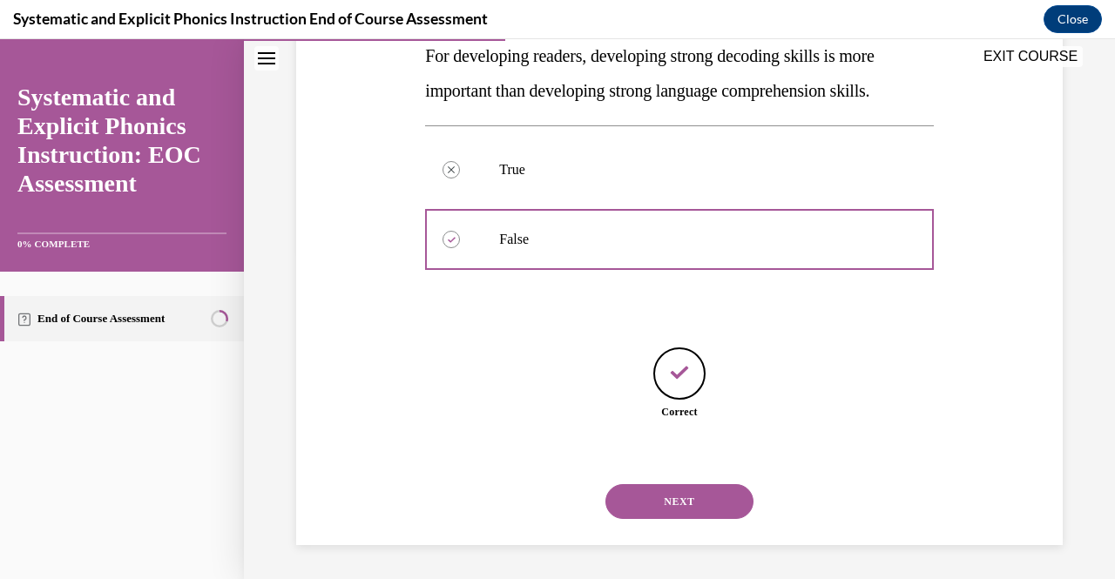
click at [684, 515] on button "NEXT" at bounding box center [679, 501] width 148 height 35
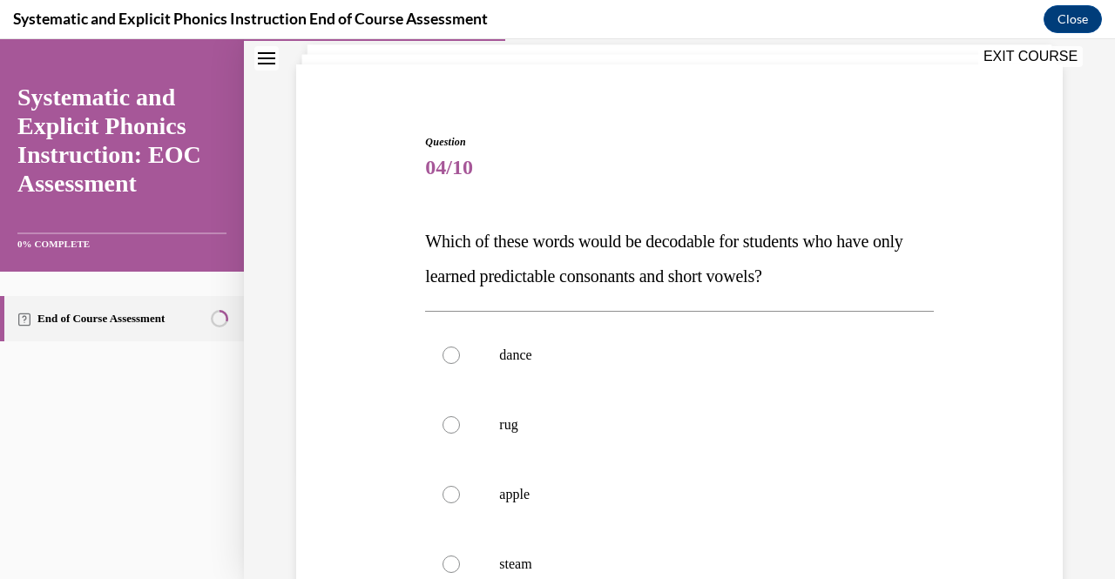
scroll to position [177, 0]
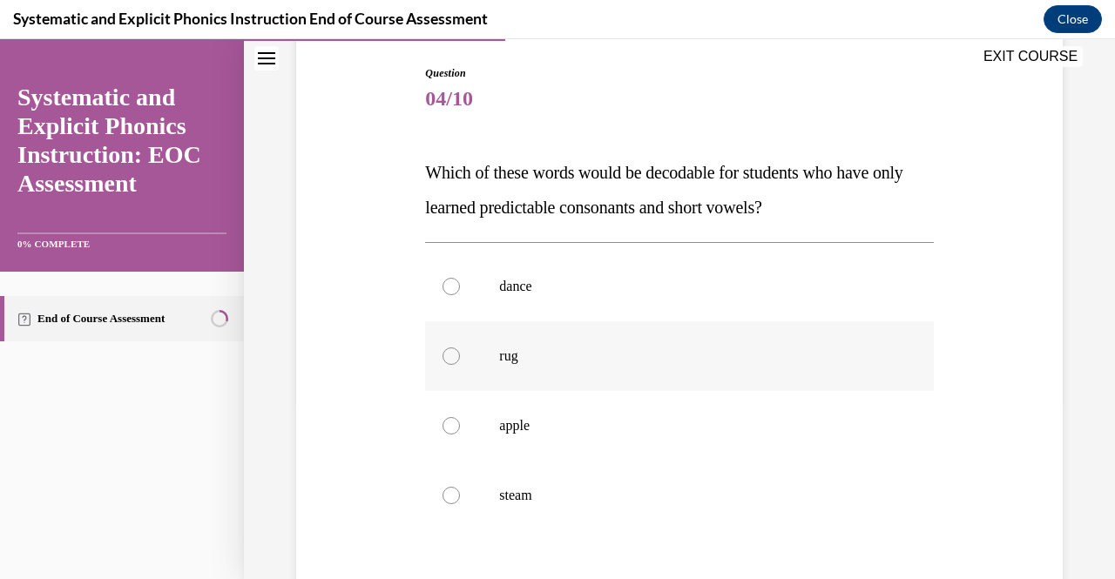
click at [598, 376] on div at bounding box center [679, 356] width 508 height 70
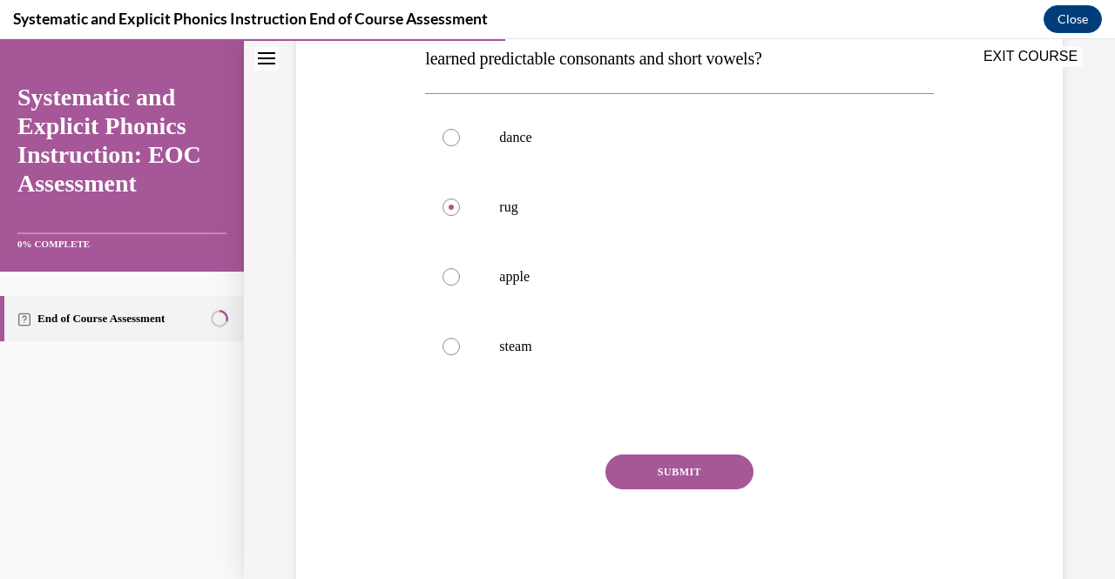
click at [660, 472] on button "SUBMIT" at bounding box center [679, 472] width 148 height 35
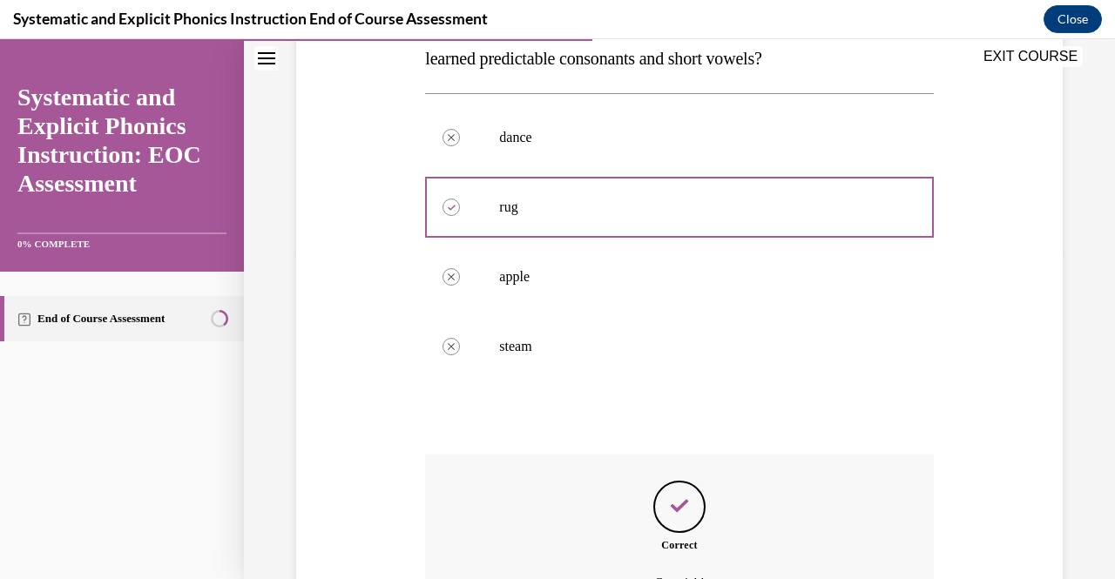
scroll to position [519, 0]
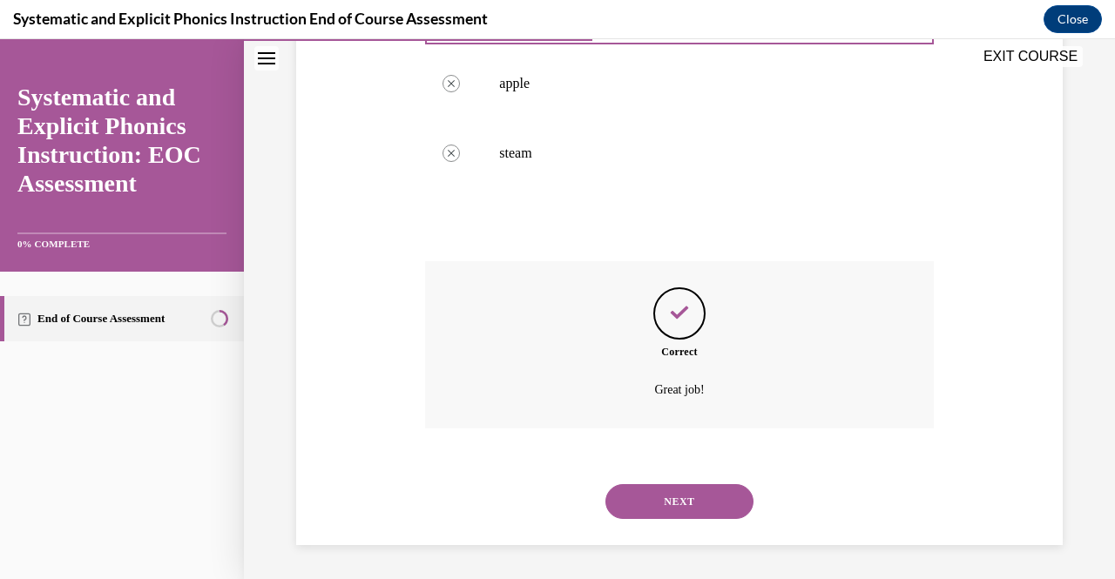
click at [656, 497] on button "NEXT" at bounding box center [679, 501] width 148 height 35
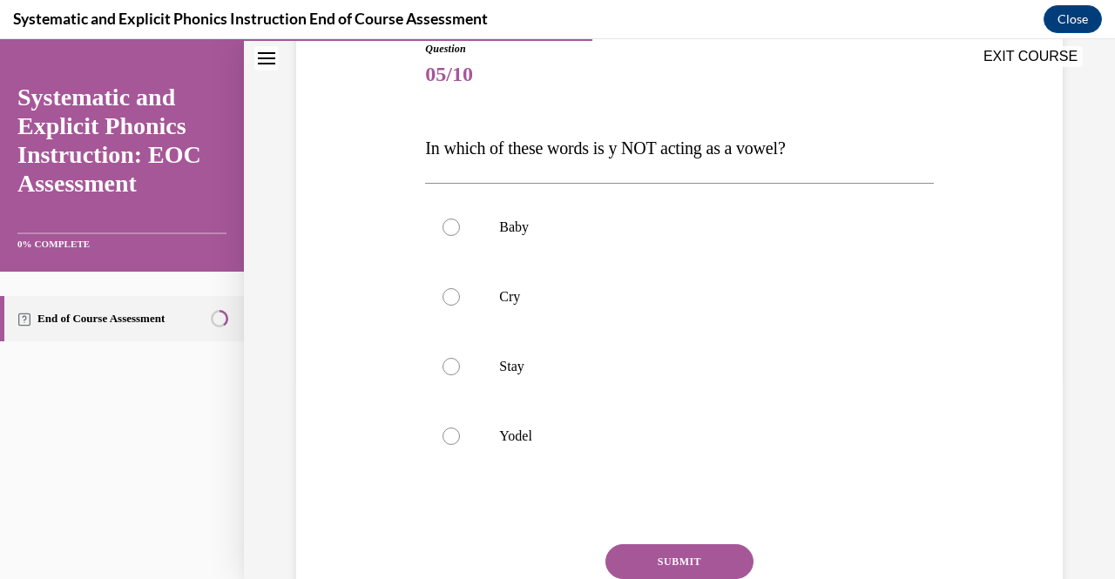
scroll to position [206, 0]
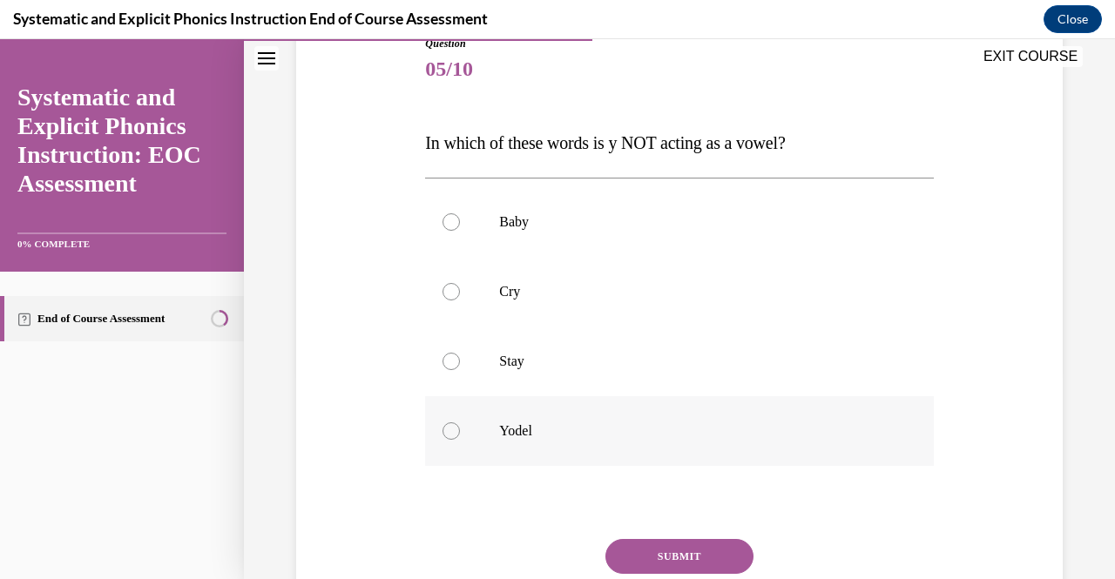
click at [513, 420] on div at bounding box center [679, 431] width 508 height 70
click at [699, 550] on button "SUBMIT" at bounding box center [679, 556] width 148 height 35
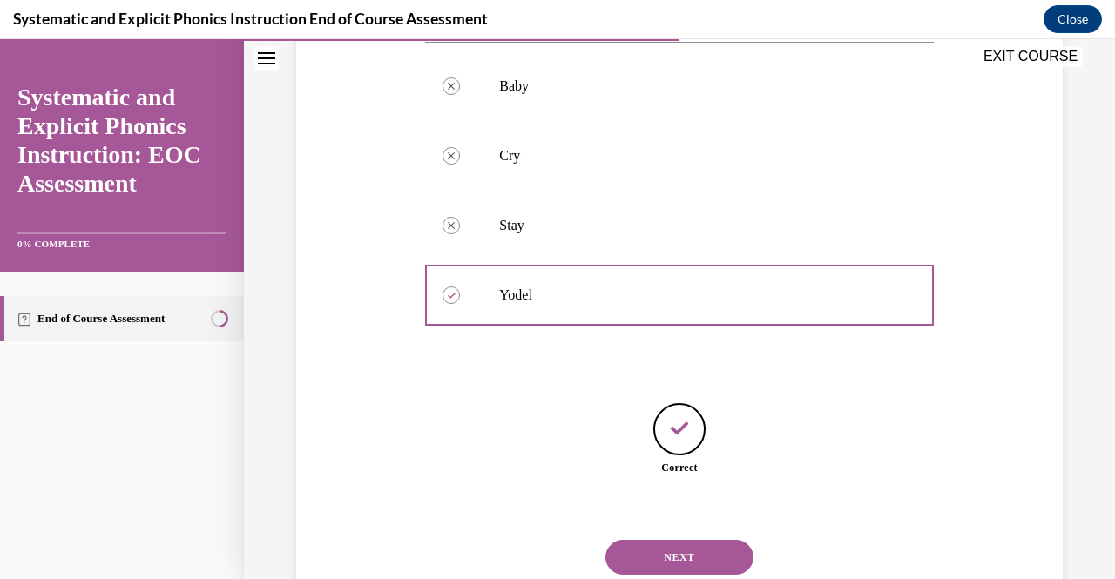
click at [679, 546] on button "NEXT" at bounding box center [679, 557] width 148 height 35
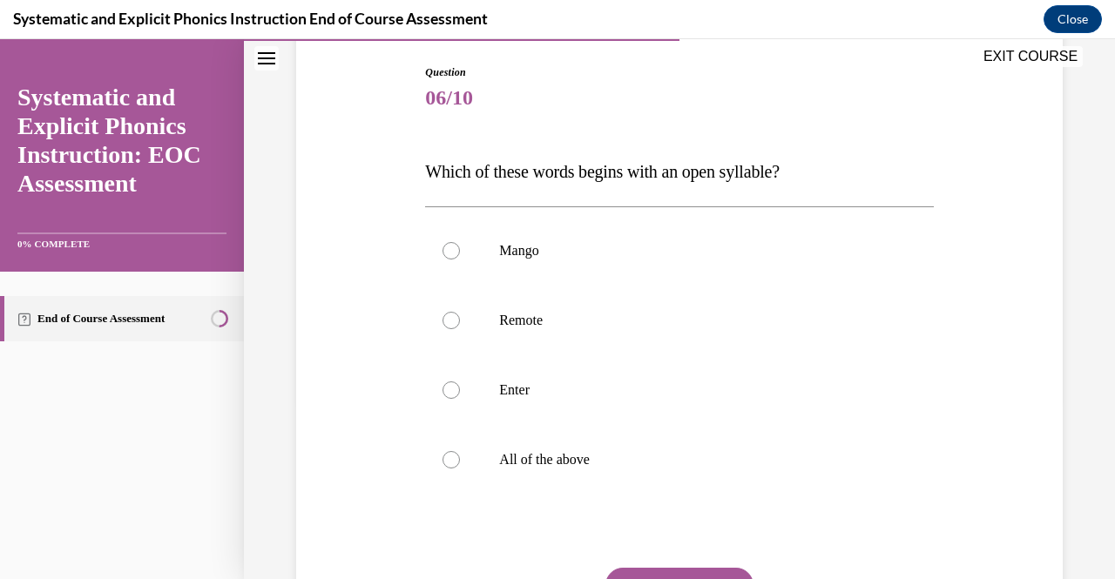
scroll to position [180, 0]
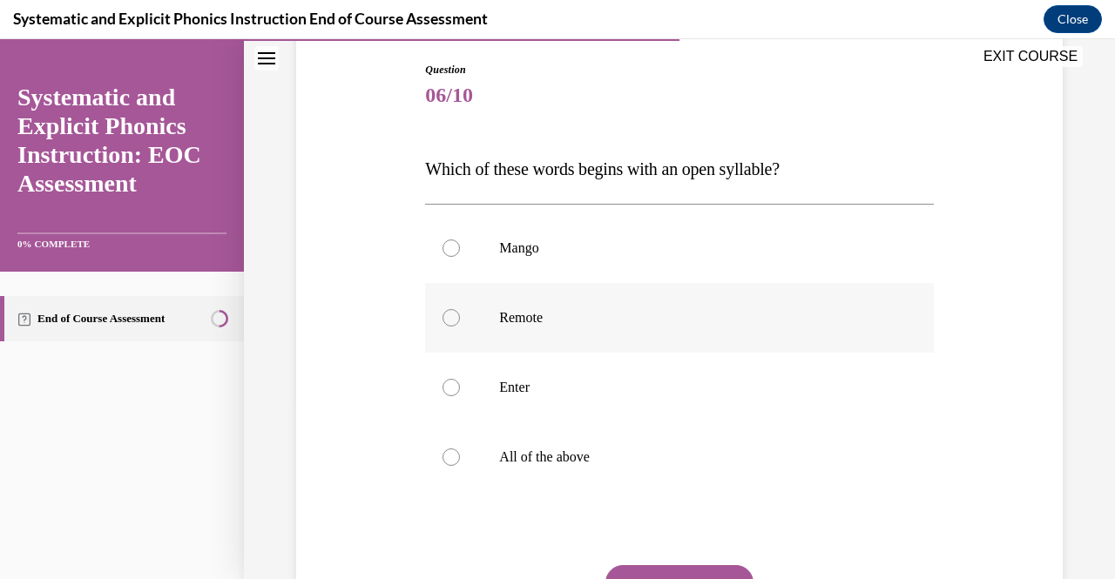
click at [580, 306] on div at bounding box center [679, 318] width 508 height 70
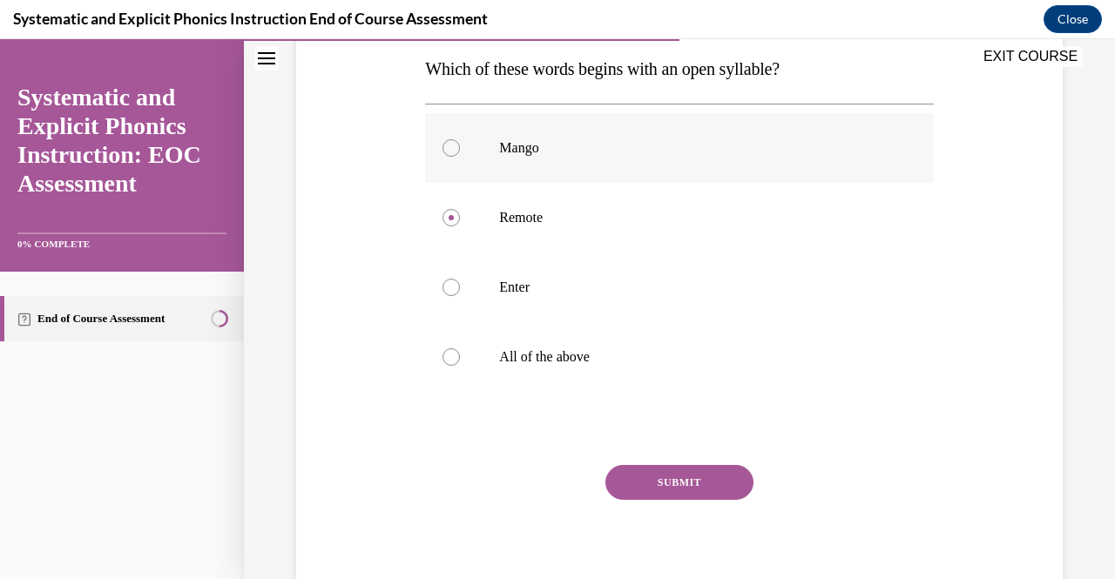
scroll to position [281, 0]
click at [652, 464] on button "SUBMIT" at bounding box center [679, 481] width 148 height 35
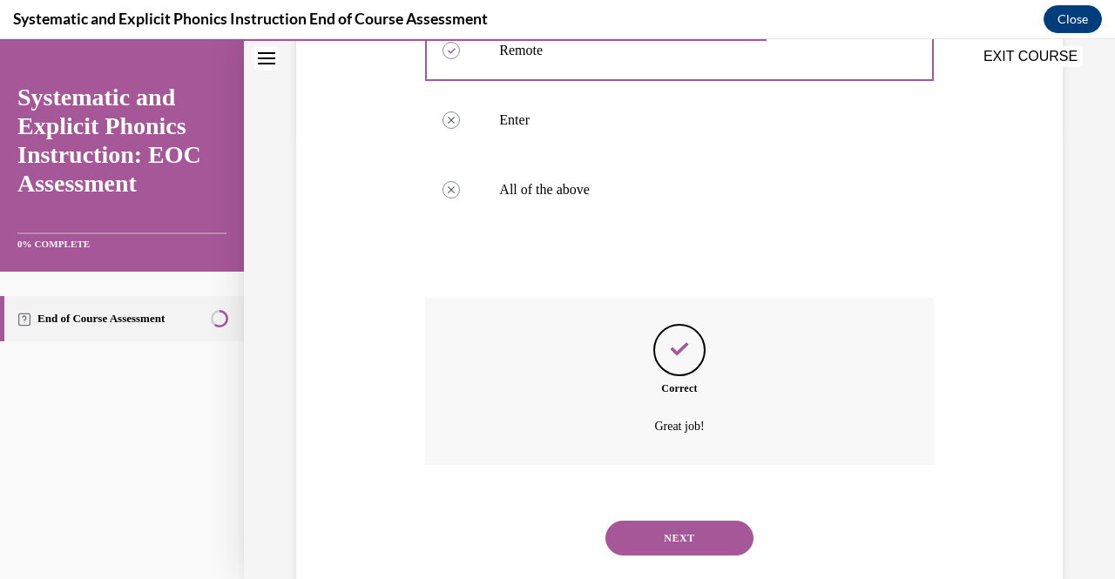
scroll to position [484, 0]
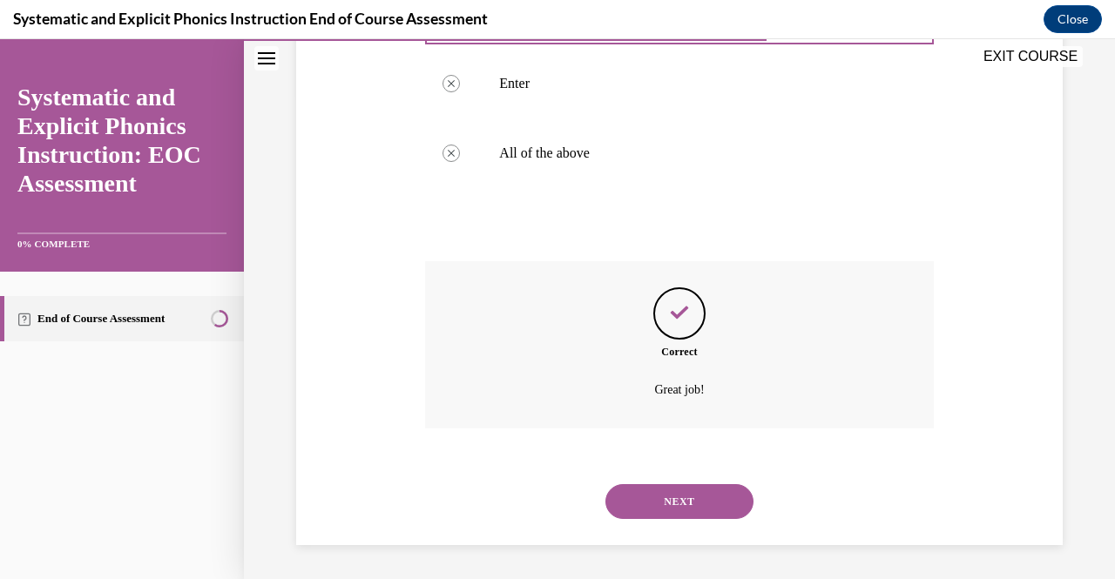
click at [645, 497] on button "NEXT" at bounding box center [679, 501] width 148 height 35
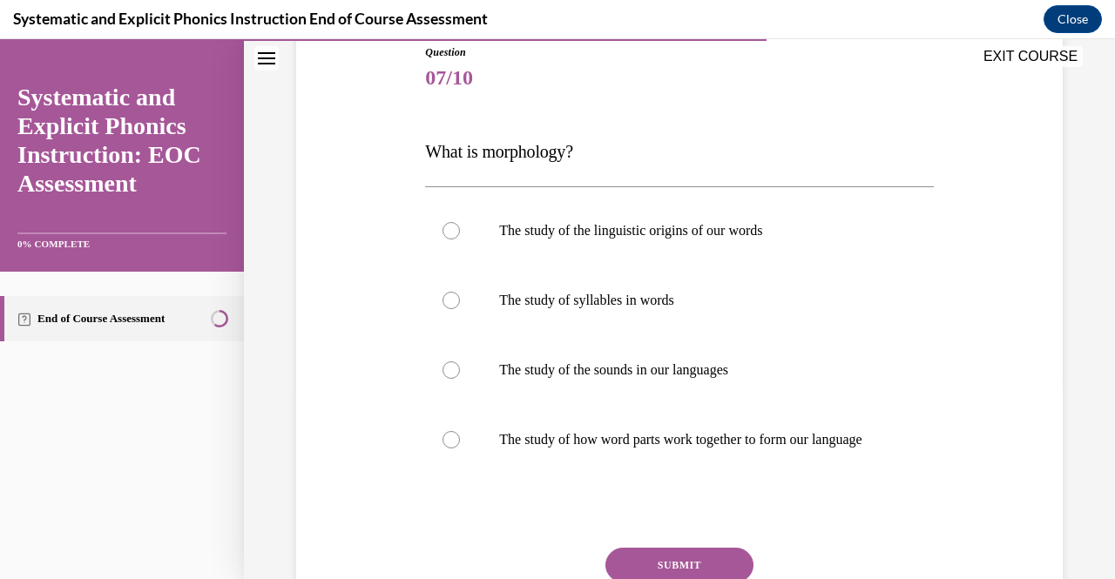
scroll to position [199, 0]
click at [631, 443] on p "The study of how word parts work together to form our language" at bounding box center [694, 438] width 390 height 17
click at [697, 569] on button "SUBMIT" at bounding box center [679, 564] width 148 height 35
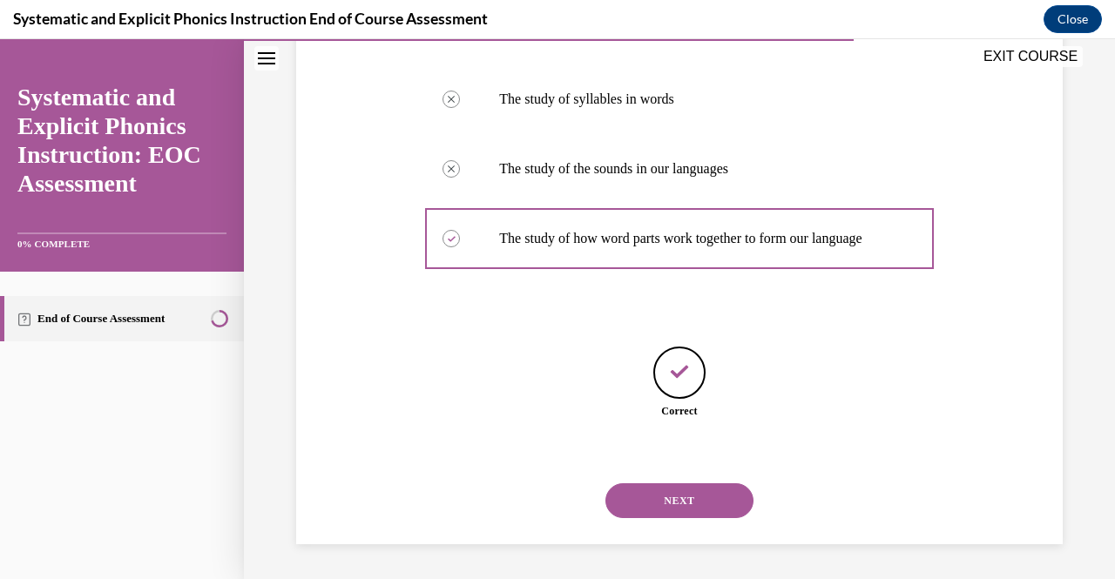
click at [688, 508] on button "NEXT" at bounding box center [679, 500] width 148 height 35
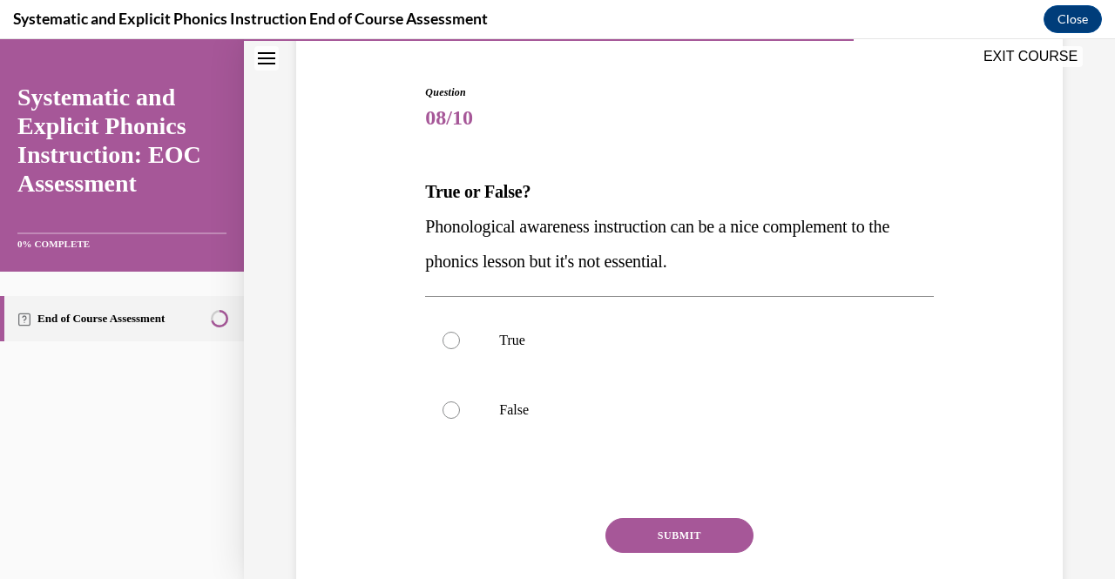
scroll to position [163, 0]
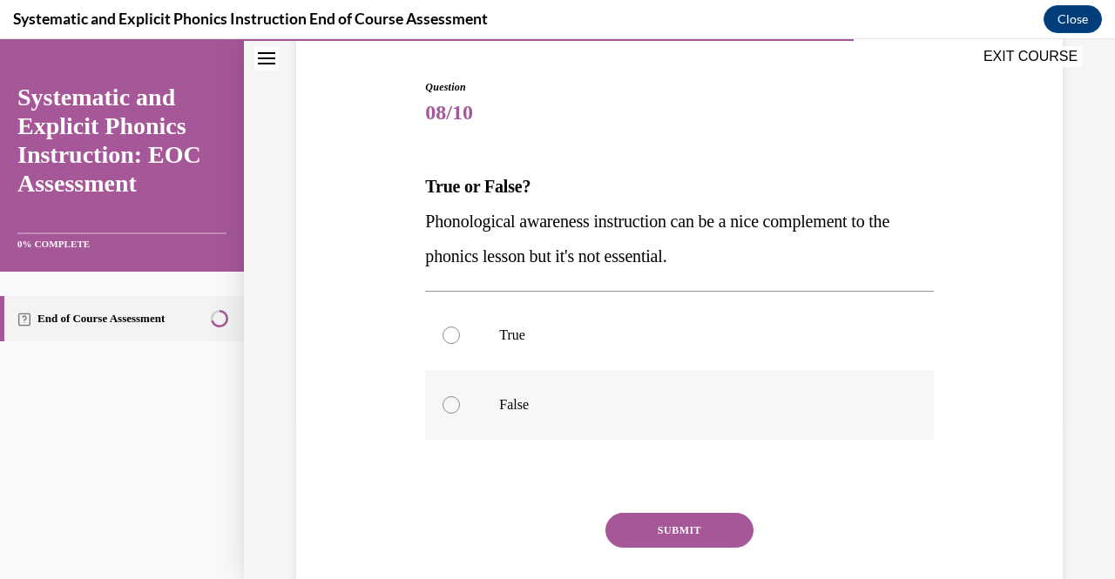
click at [622, 386] on div at bounding box center [679, 405] width 508 height 70
click at [647, 527] on button "SUBMIT" at bounding box center [679, 530] width 148 height 35
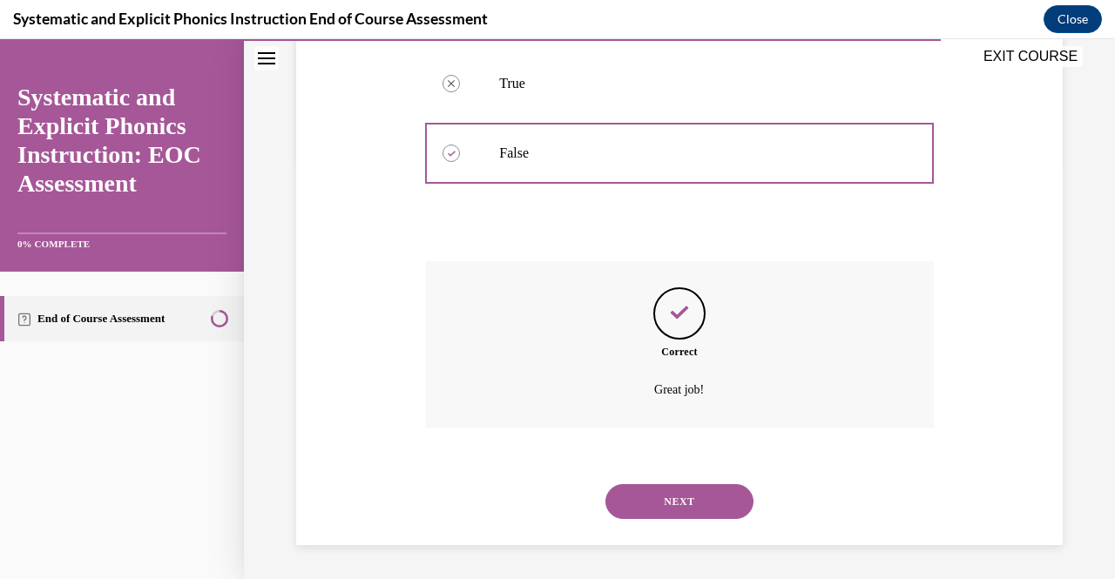
click at [655, 493] on button "NEXT" at bounding box center [679, 501] width 148 height 35
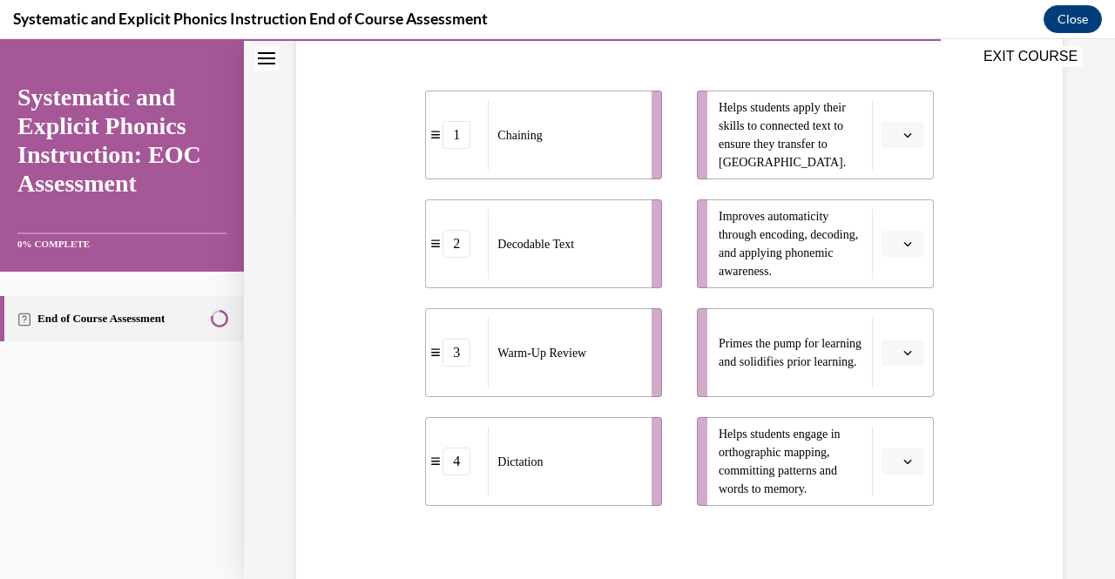
scroll to position [373, 0]
click at [903, 348] on icon "button" at bounding box center [907, 352] width 9 height 9
click at [905, 482] on div "3" at bounding box center [889, 494] width 43 height 35
click at [903, 241] on icon "button" at bounding box center [907, 243] width 9 height 9
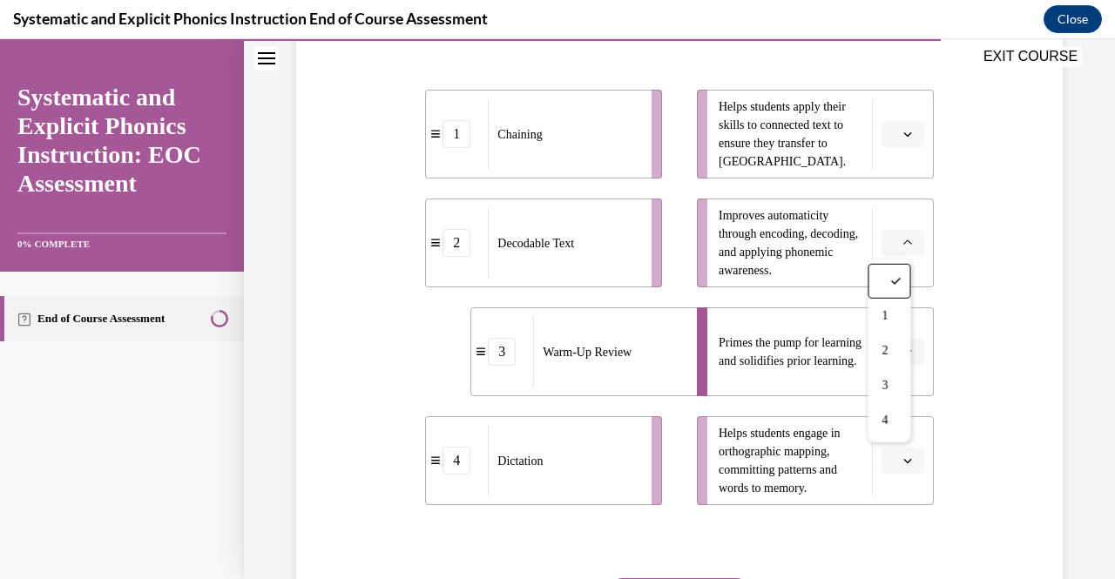
click at [903, 241] on icon "button" at bounding box center [907, 243] width 9 height 10
click at [896, 126] on button "button" at bounding box center [903, 134] width 43 height 26
click at [892, 233] on div "2" at bounding box center [889, 242] width 43 height 35
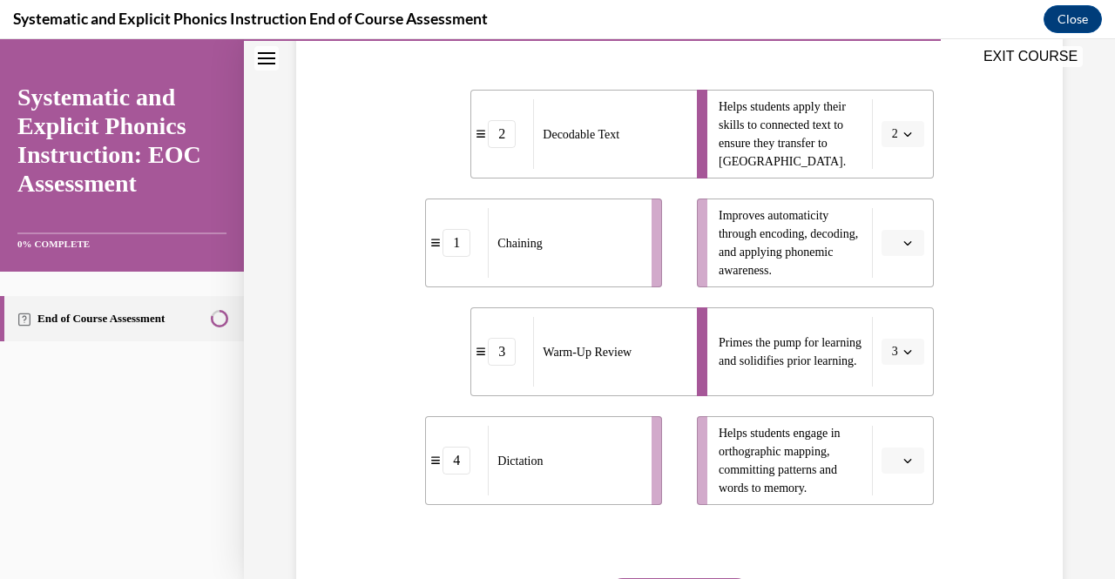
click at [907, 233] on button "button" at bounding box center [903, 243] width 43 height 26
click at [894, 415] on div "4" at bounding box center [889, 420] width 43 height 35
click at [889, 461] on button "button" at bounding box center [903, 461] width 43 height 26
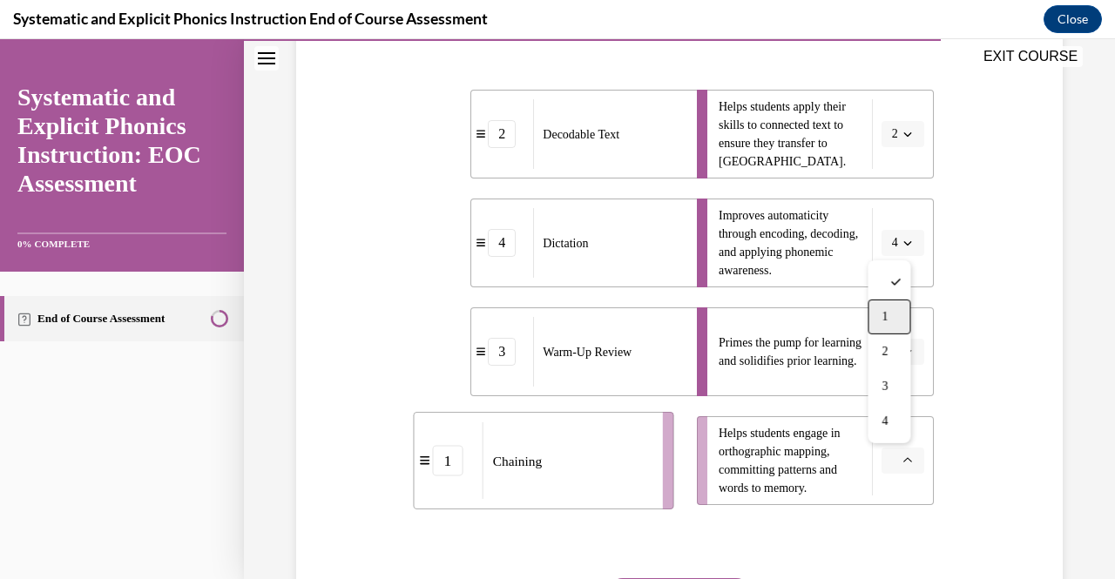
click at [878, 314] on div "1" at bounding box center [889, 317] width 43 height 35
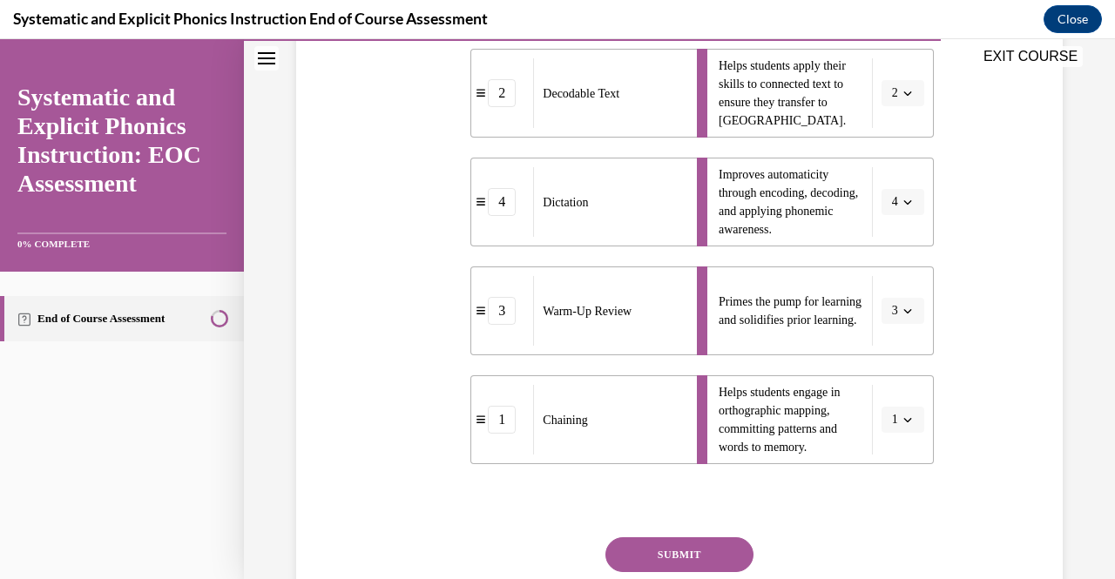
scroll to position [411, 0]
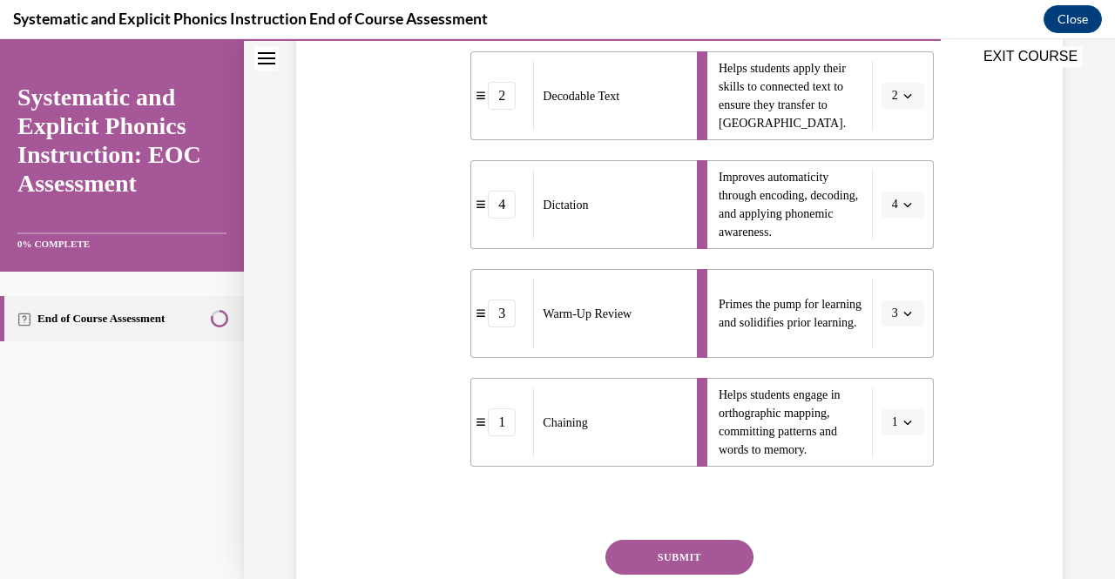
click at [904, 99] on button "2" at bounding box center [903, 96] width 43 height 26
click at [880, 274] on span "4" at bounding box center [881, 274] width 6 height 14
click at [903, 94] on icon "button" at bounding box center [907, 96] width 8 height 4
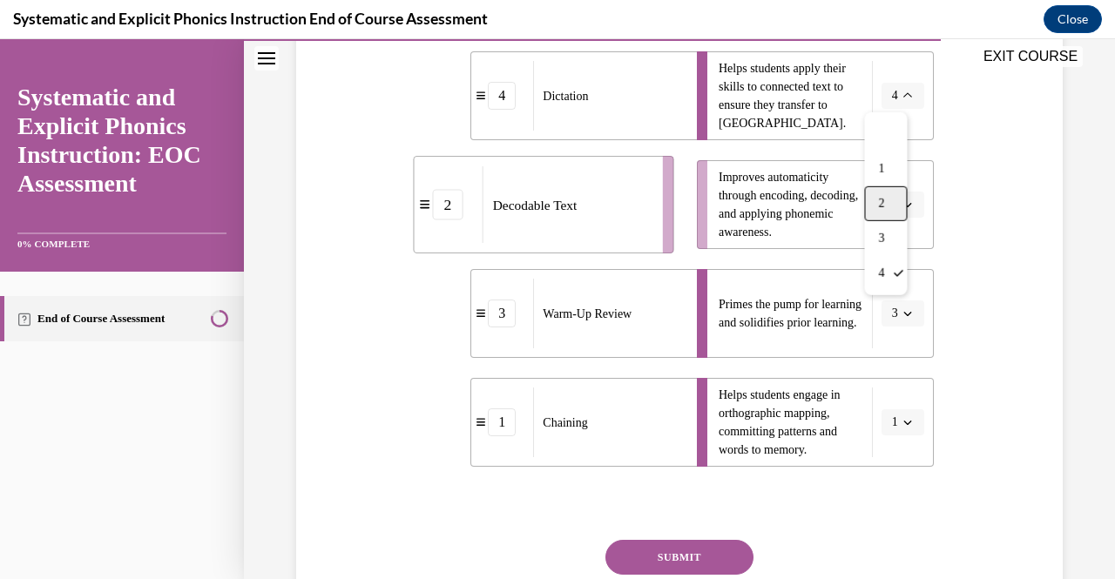
click at [882, 212] on div "2" at bounding box center [885, 203] width 43 height 35
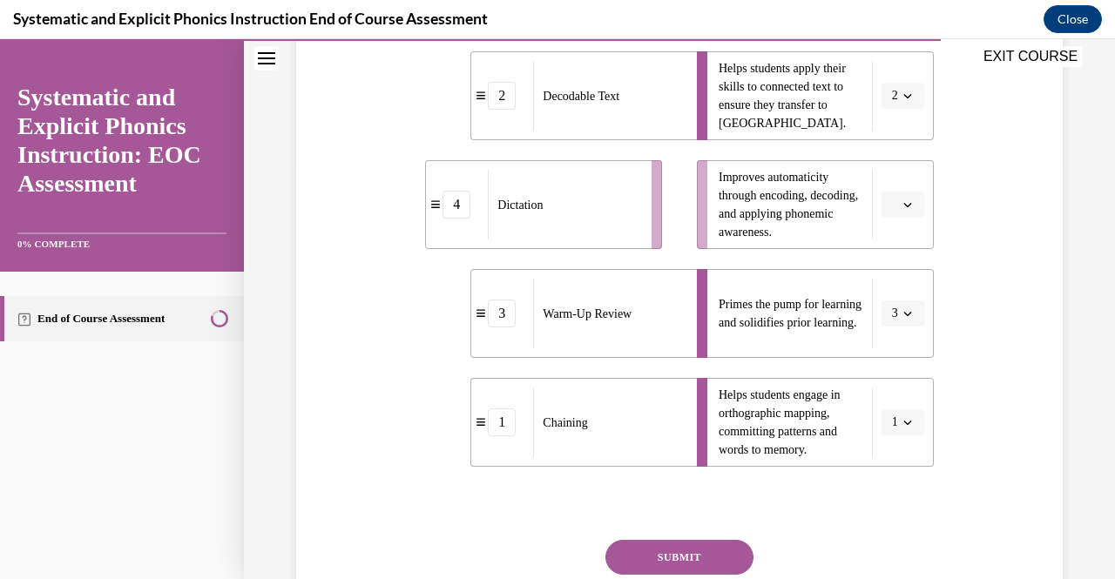
click at [905, 200] on button "button" at bounding box center [903, 205] width 43 height 26
click at [885, 290] on div "1" at bounding box center [889, 277] width 43 height 35
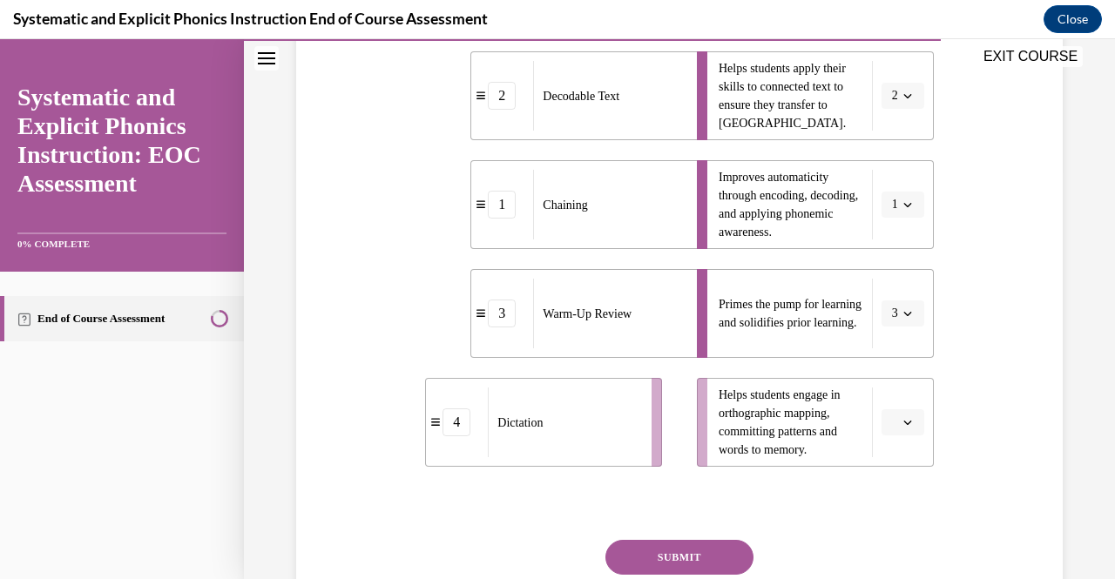
click at [902, 420] on span "button" at bounding box center [908, 422] width 12 height 12
click at [872, 370] on div "4" at bounding box center [889, 383] width 43 height 35
click at [685, 557] on button "SUBMIT" at bounding box center [679, 557] width 148 height 35
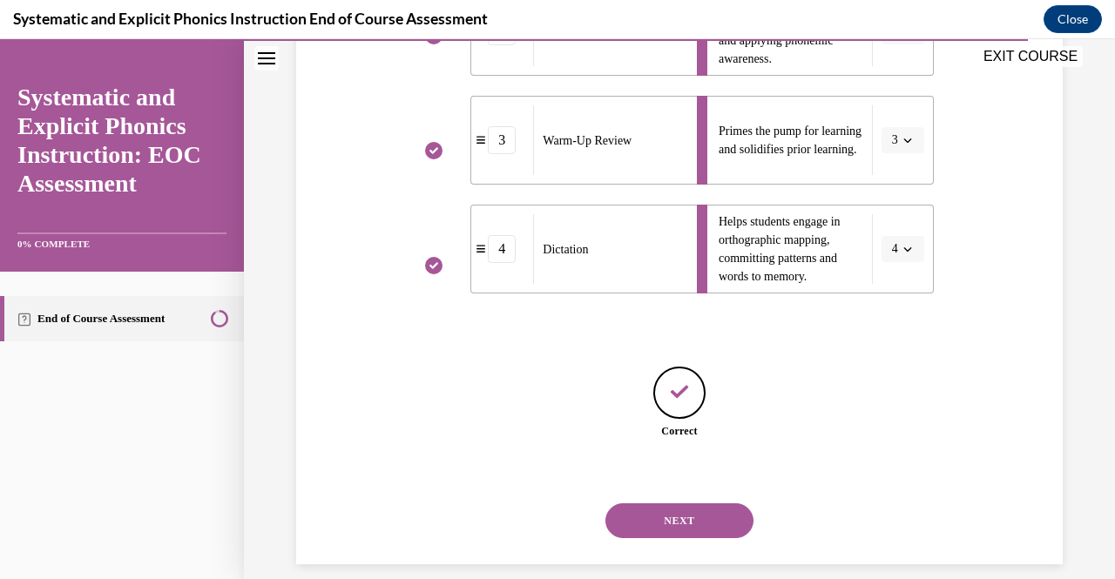
scroll to position [604, 0]
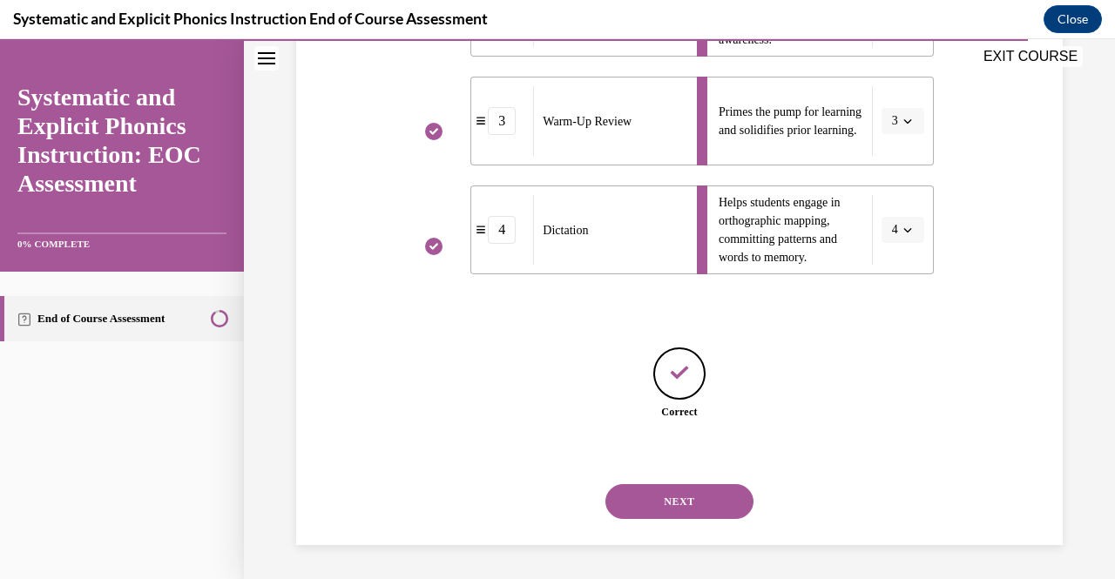
click at [686, 506] on button "NEXT" at bounding box center [679, 501] width 148 height 35
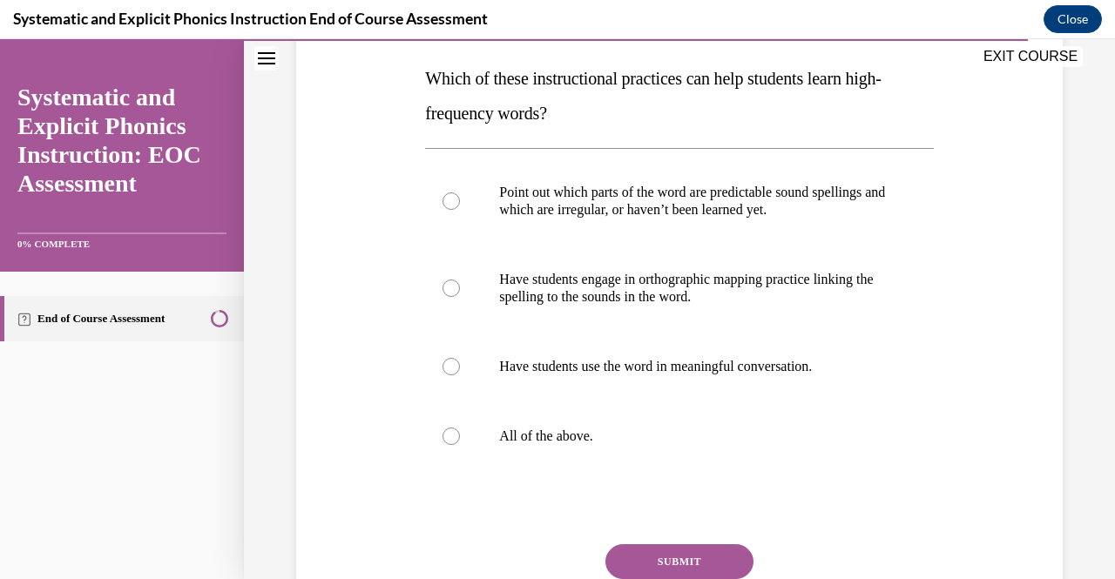
scroll to position [295, 0]
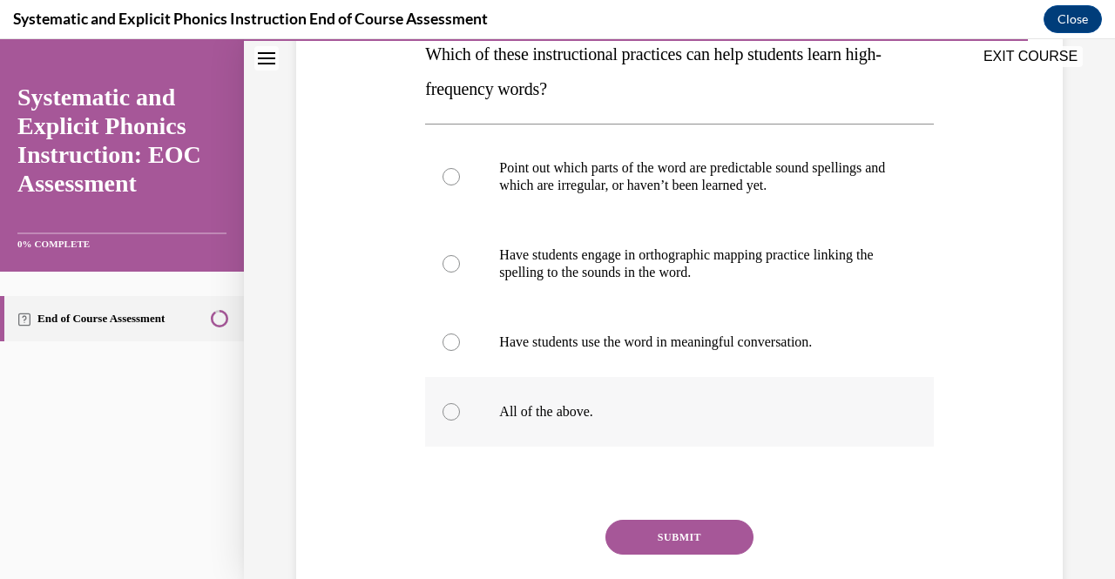
click at [522, 429] on div at bounding box center [679, 412] width 508 height 70
click at [662, 538] on button "SUBMIT" at bounding box center [679, 537] width 148 height 35
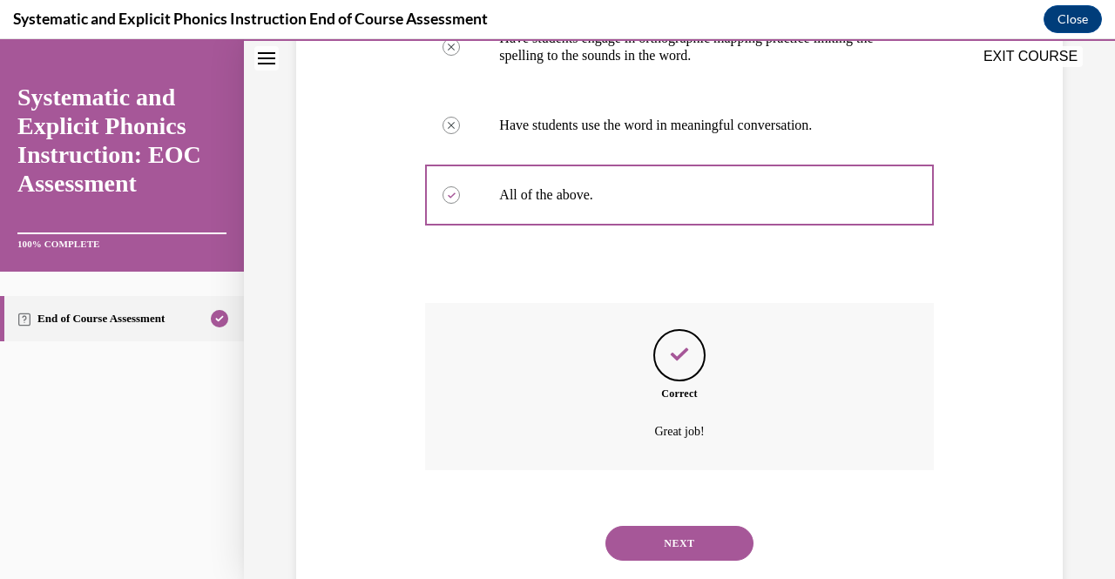
scroll to position [554, 0]
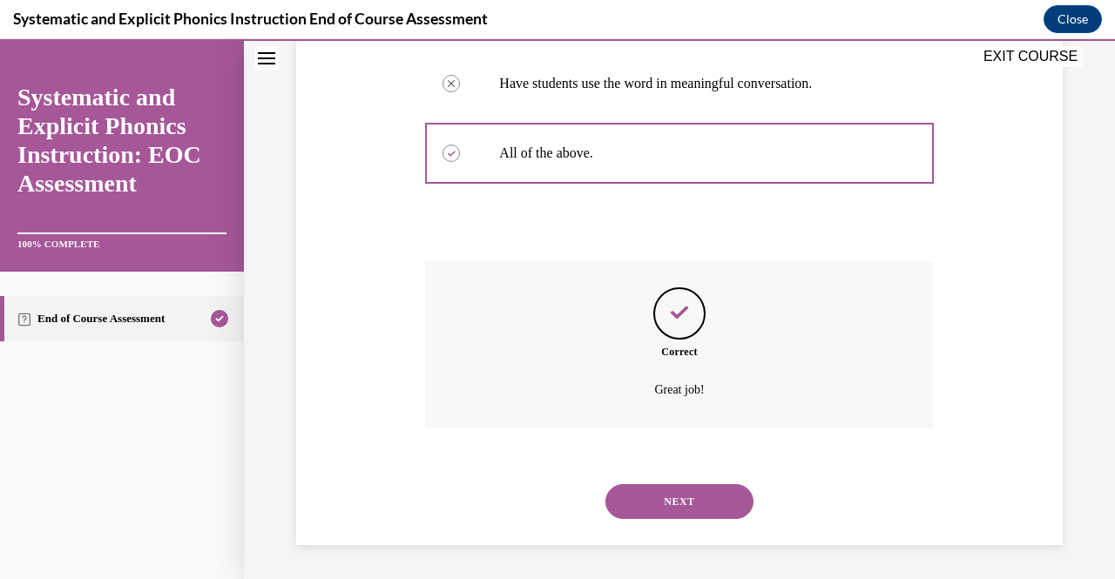
click at [678, 487] on button "NEXT" at bounding box center [679, 501] width 148 height 35
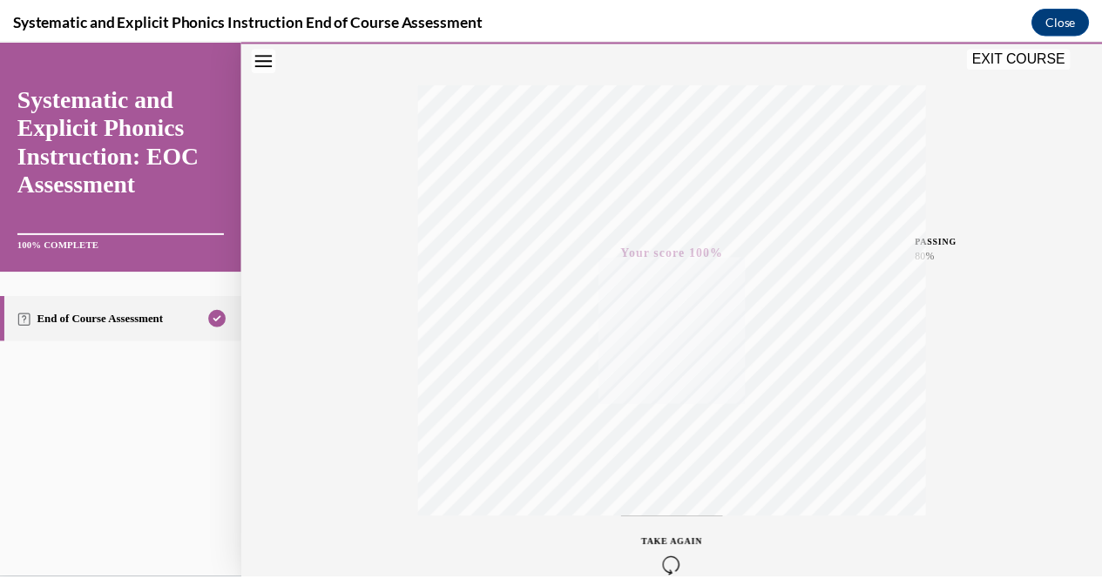
scroll to position [253, 0]
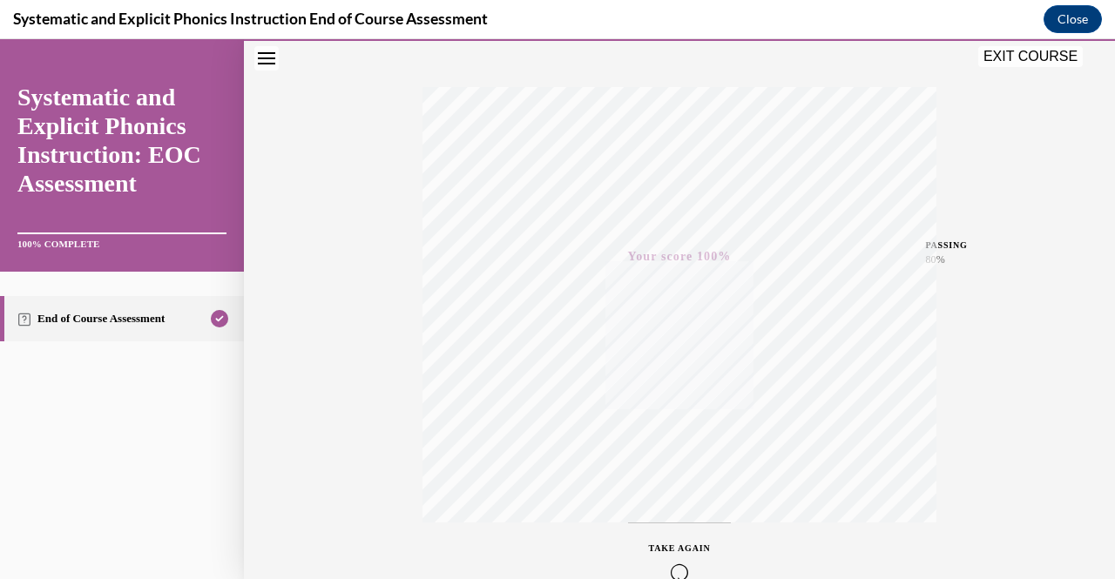
click at [1039, 53] on button "EXIT COURSE" at bounding box center [1030, 56] width 105 height 21
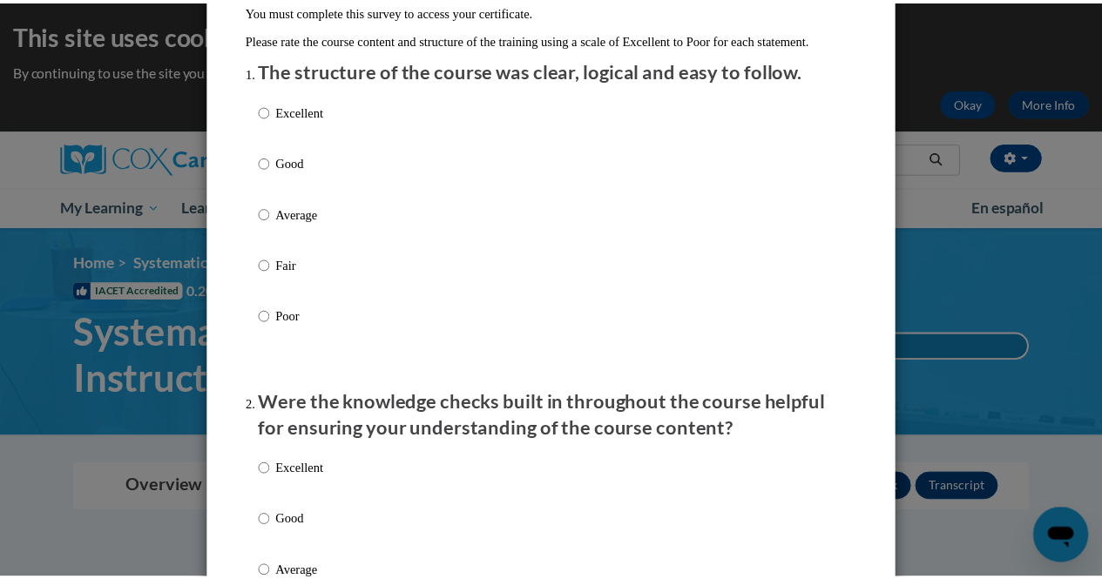
scroll to position [0, 0]
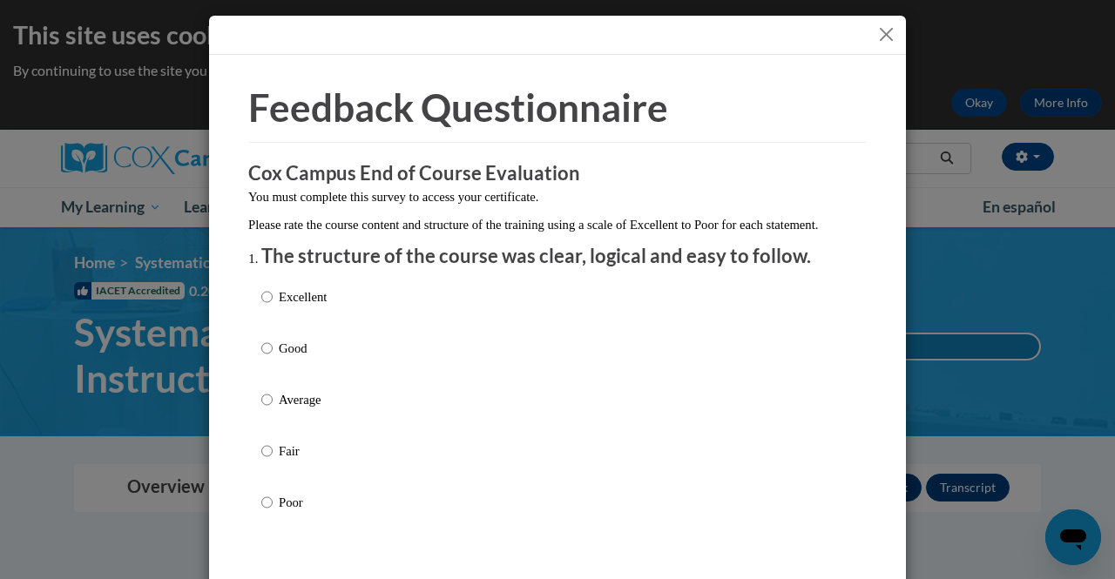
click at [875, 32] on button "Close" at bounding box center [886, 35] width 22 height 22
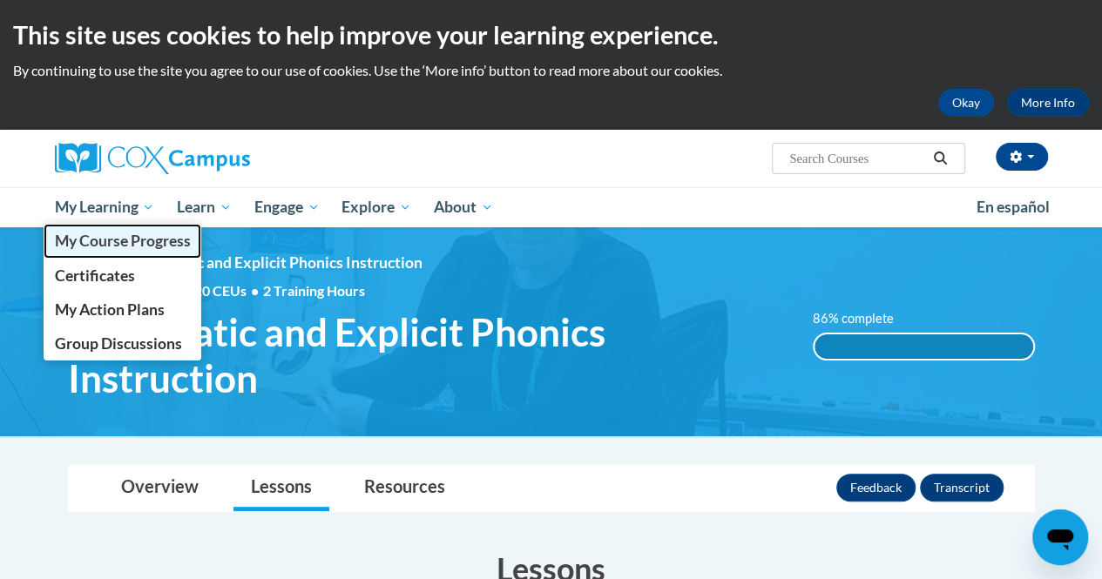
click at [106, 239] on span "My Course Progress" at bounding box center [122, 241] width 136 height 18
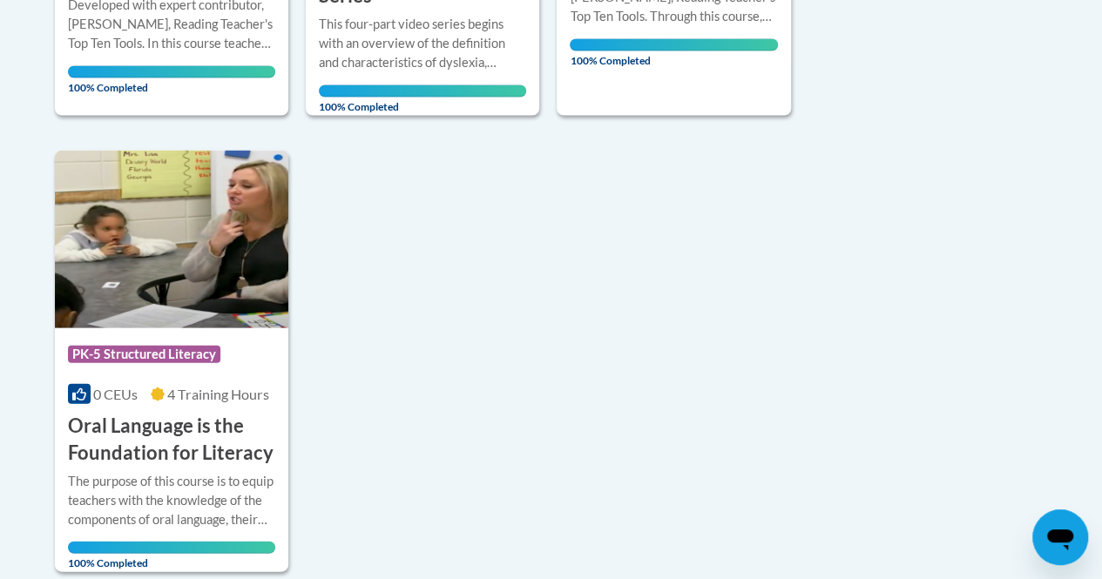
scroll to position [1774, 0]
